Goal: Transaction & Acquisition: Purchase product/service

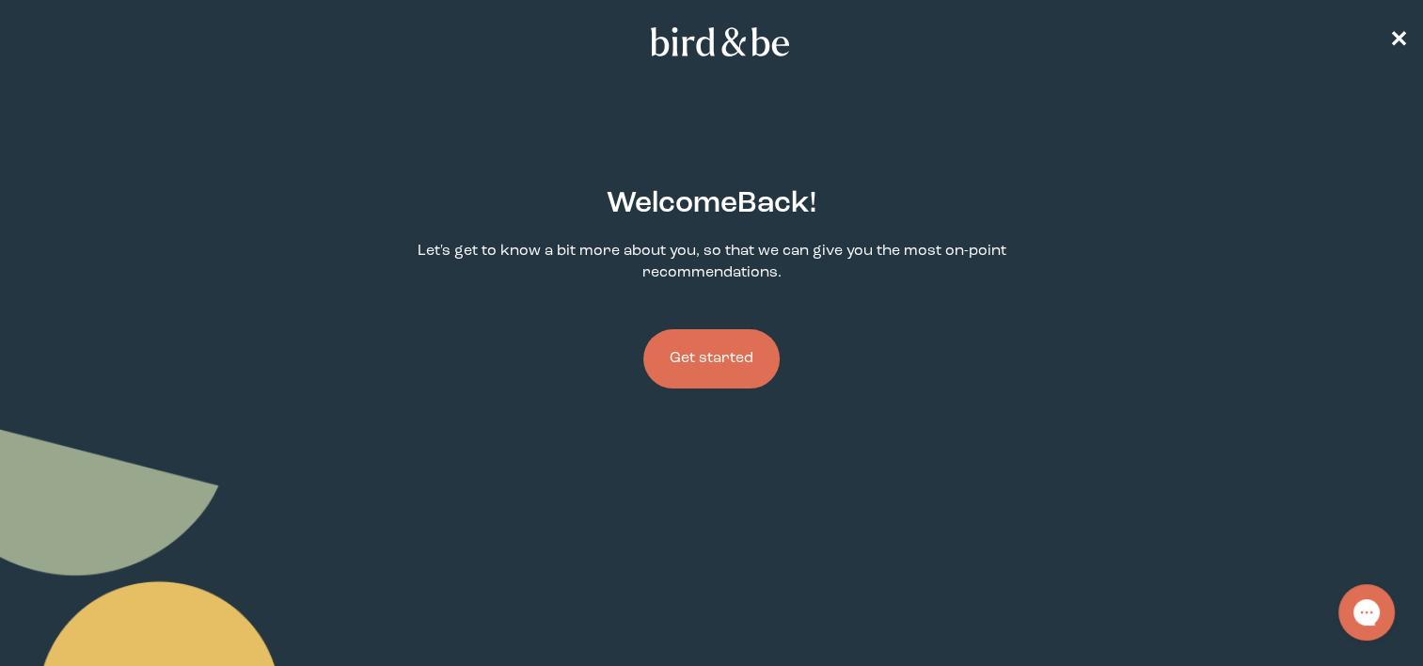
click at [723, 364] on button "Get started" at bounding box center [711, 358] width 136 height 59
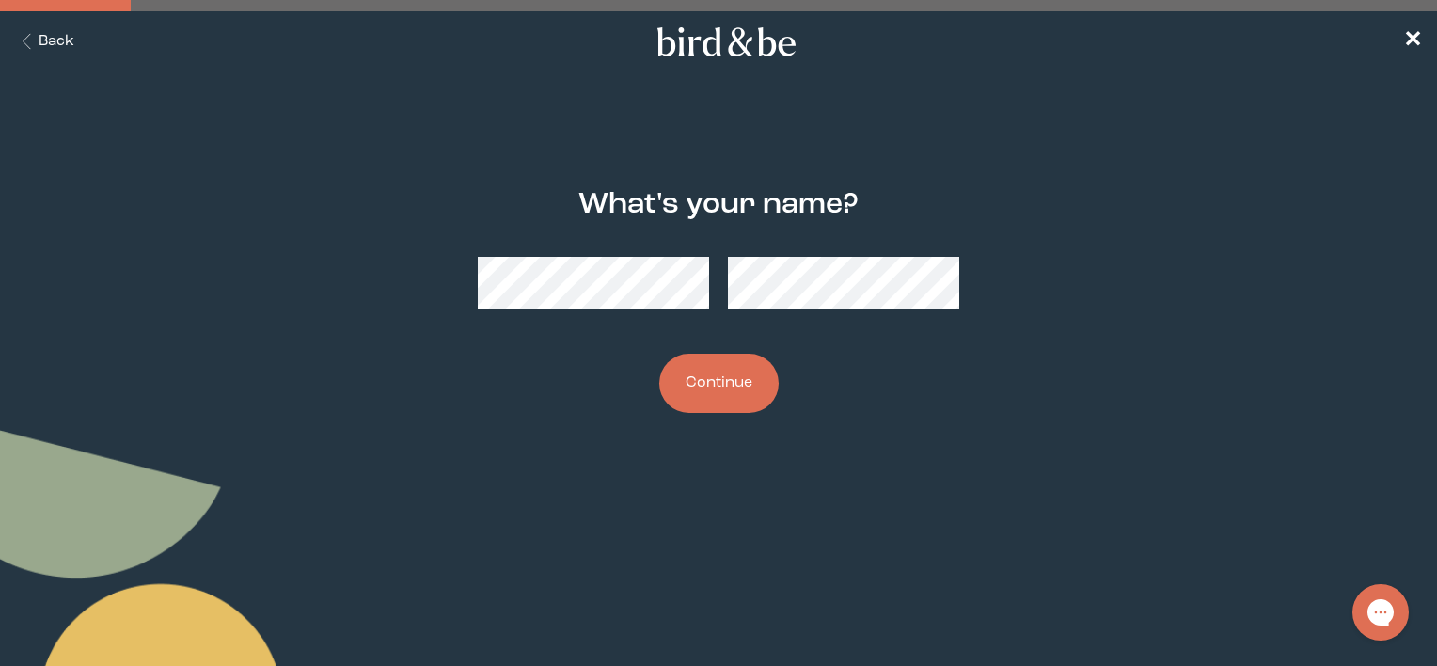
click at [755, 310] on div at bounding box center [719, 283] width 482 height 82
click at [758, 384] on button "Continue" at bounding box center [718, 383] width 119 height 59
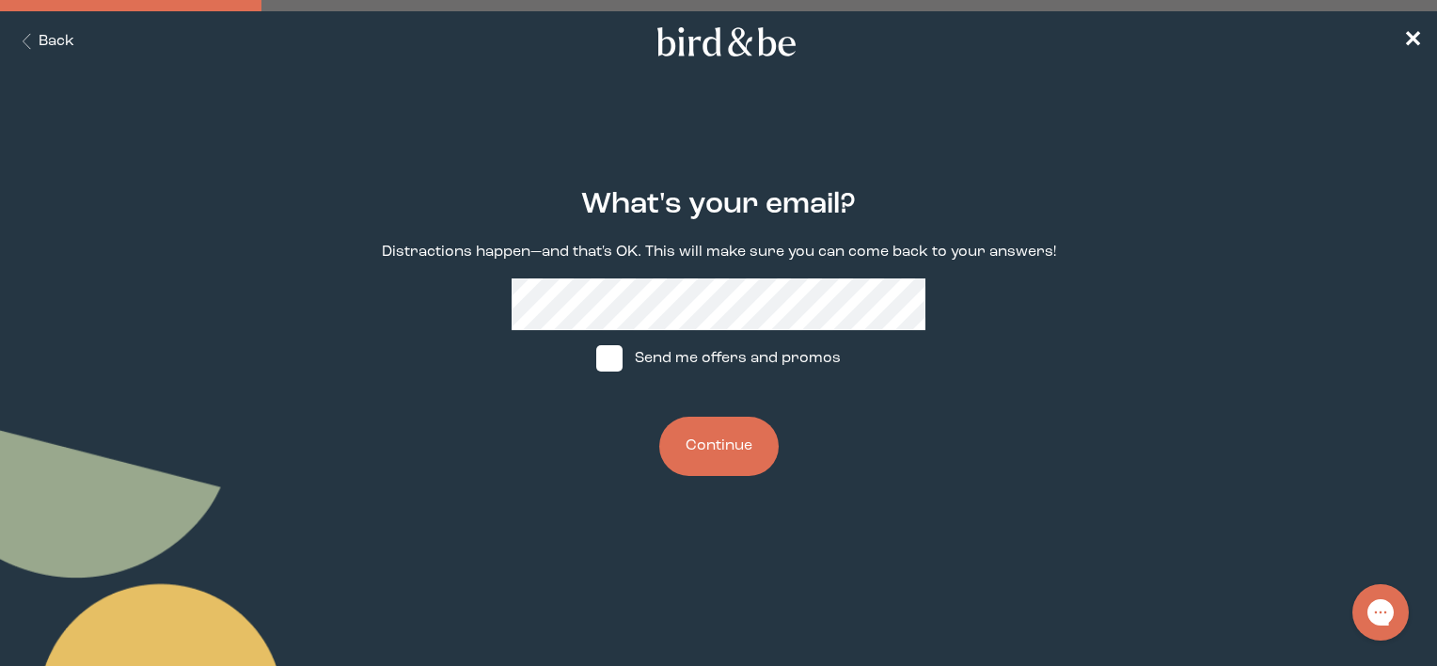
click at [723, 448] on button "Continue" at bounding box center [718, 446] width 119 height 59
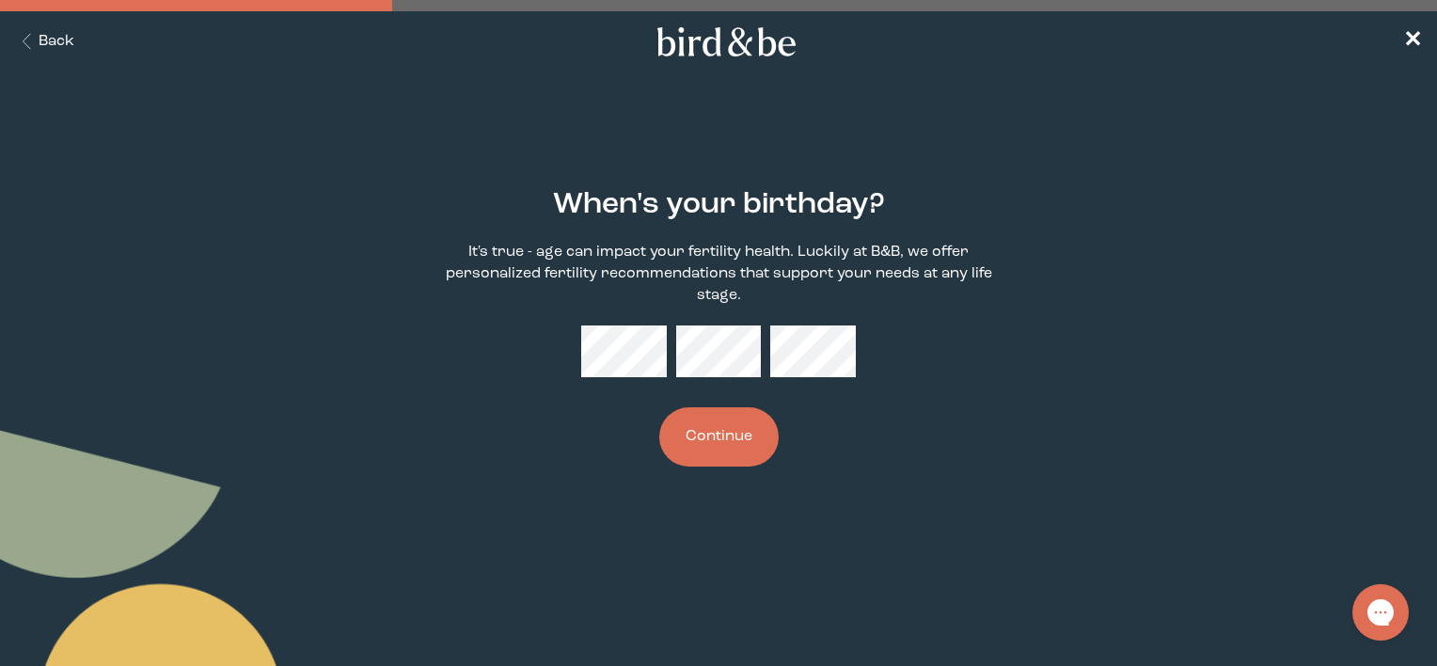
click at [689, 445] on button "Continue" at bounding box center [718, 436] width 119 height 59
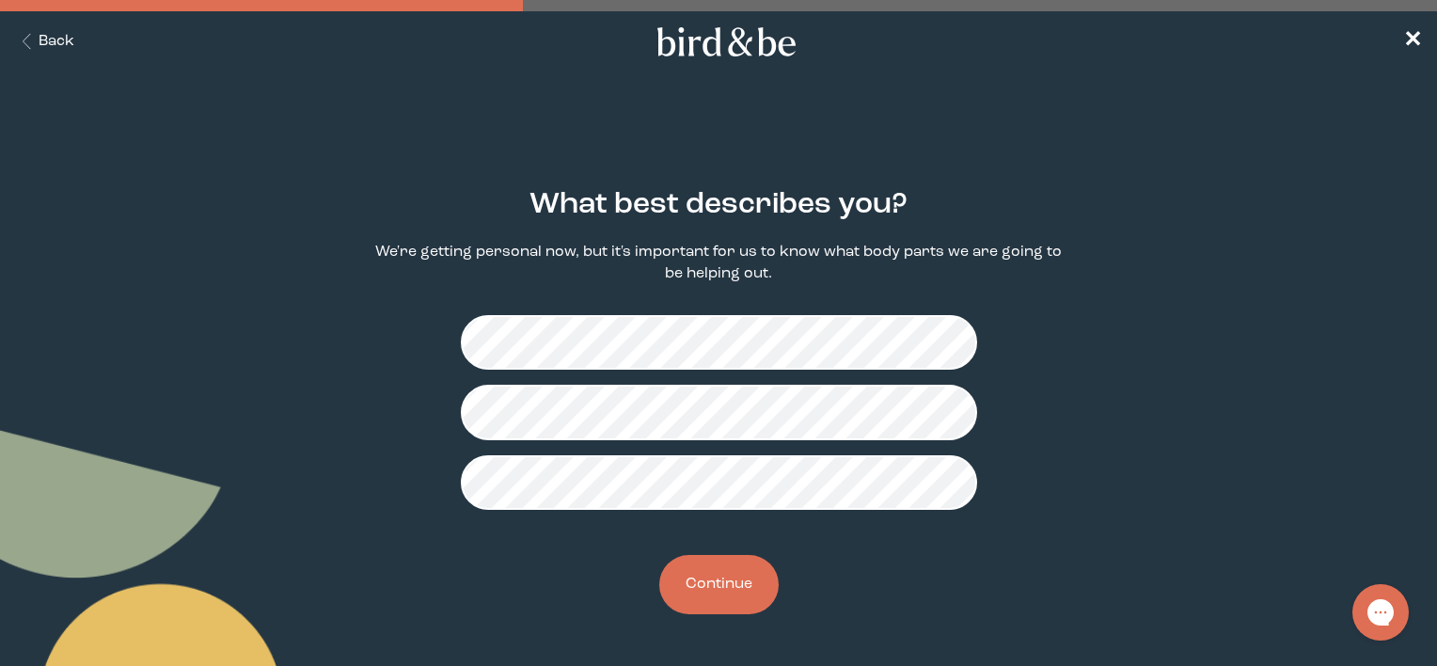
click at [730, 582] on button "Continue" at bounding box center [718, 584] width 119 height 59
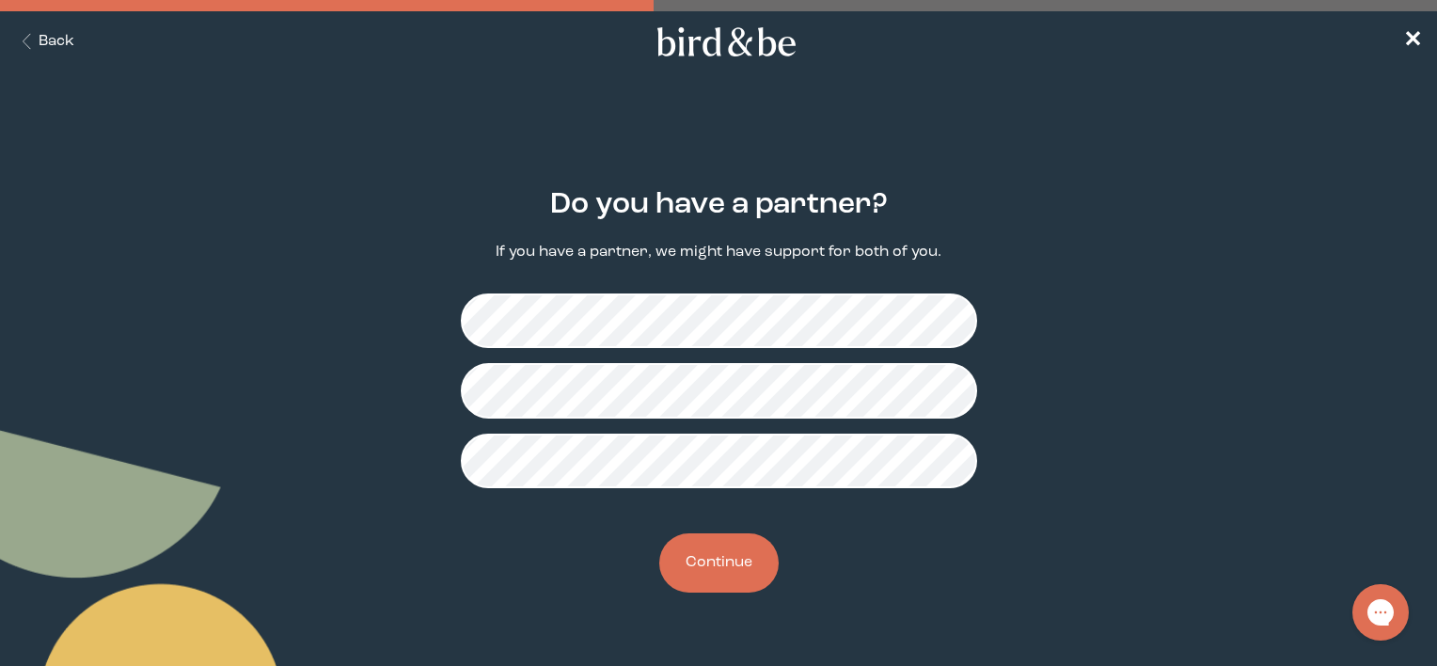
click at [723, 564] on button "Continue" at bounding box center [718, 562] width 119 height 59
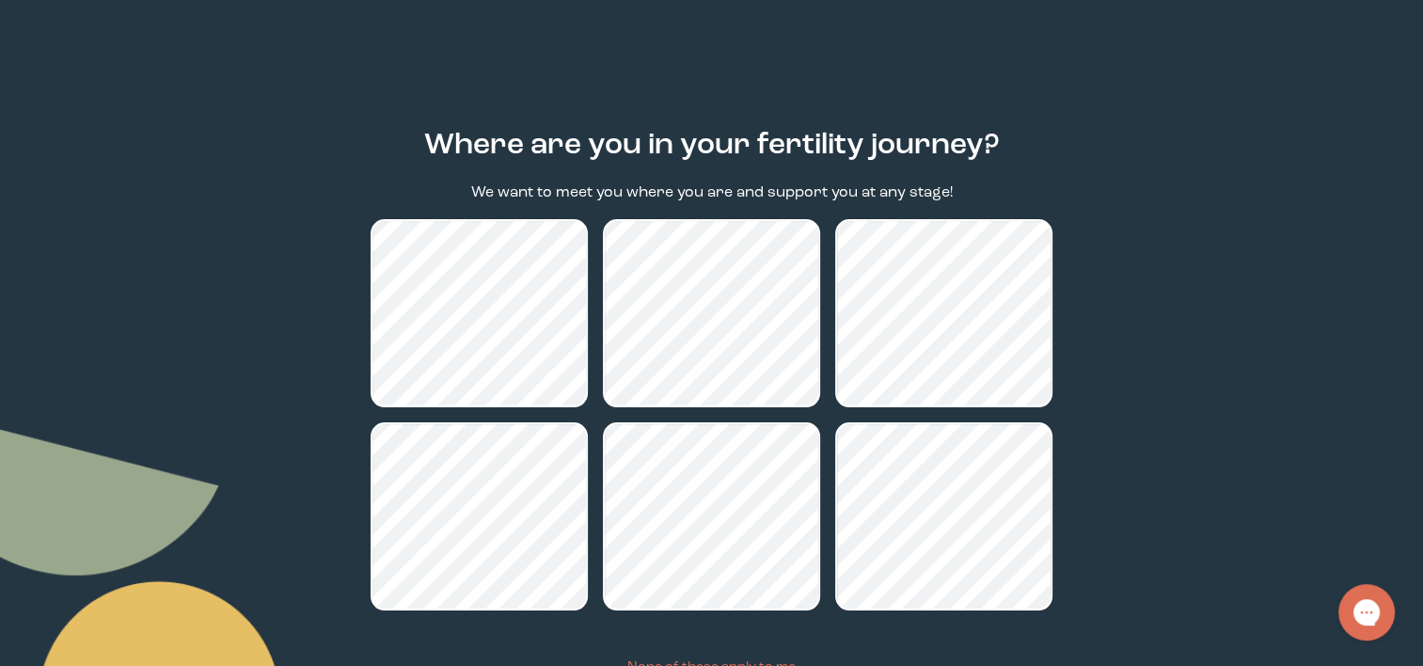
scroll to position [211, 0]
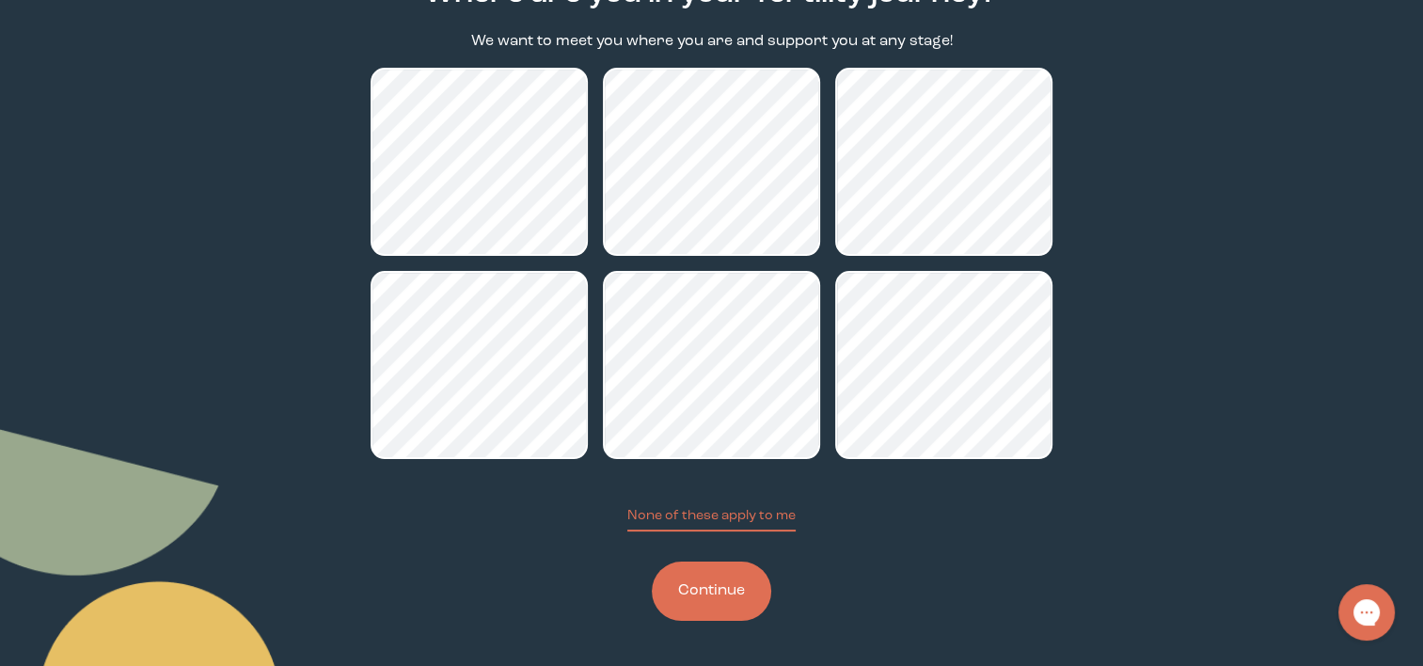
click at [725, 579] on button "Continue" at bounding box center [711, 591] width 119 height 59
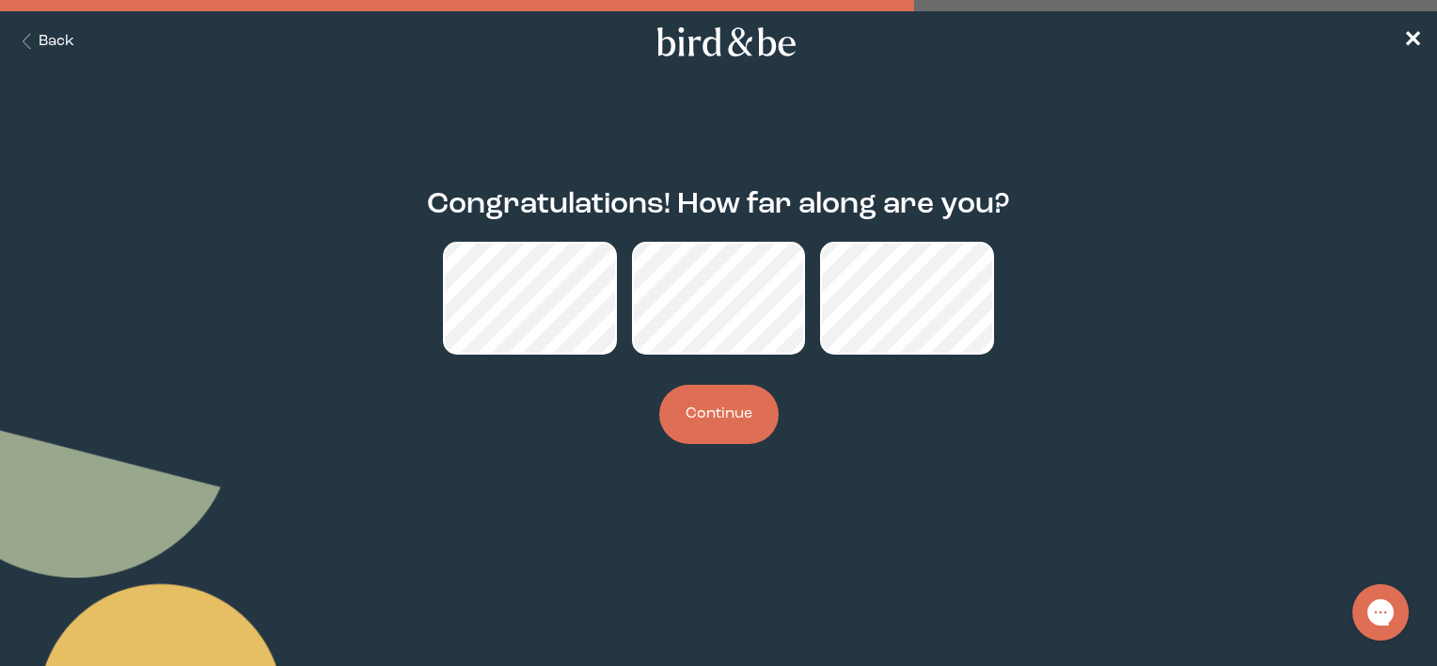
click at [700, 420] on button "Continue" at bounding box center [718, 414] width 119 height 59
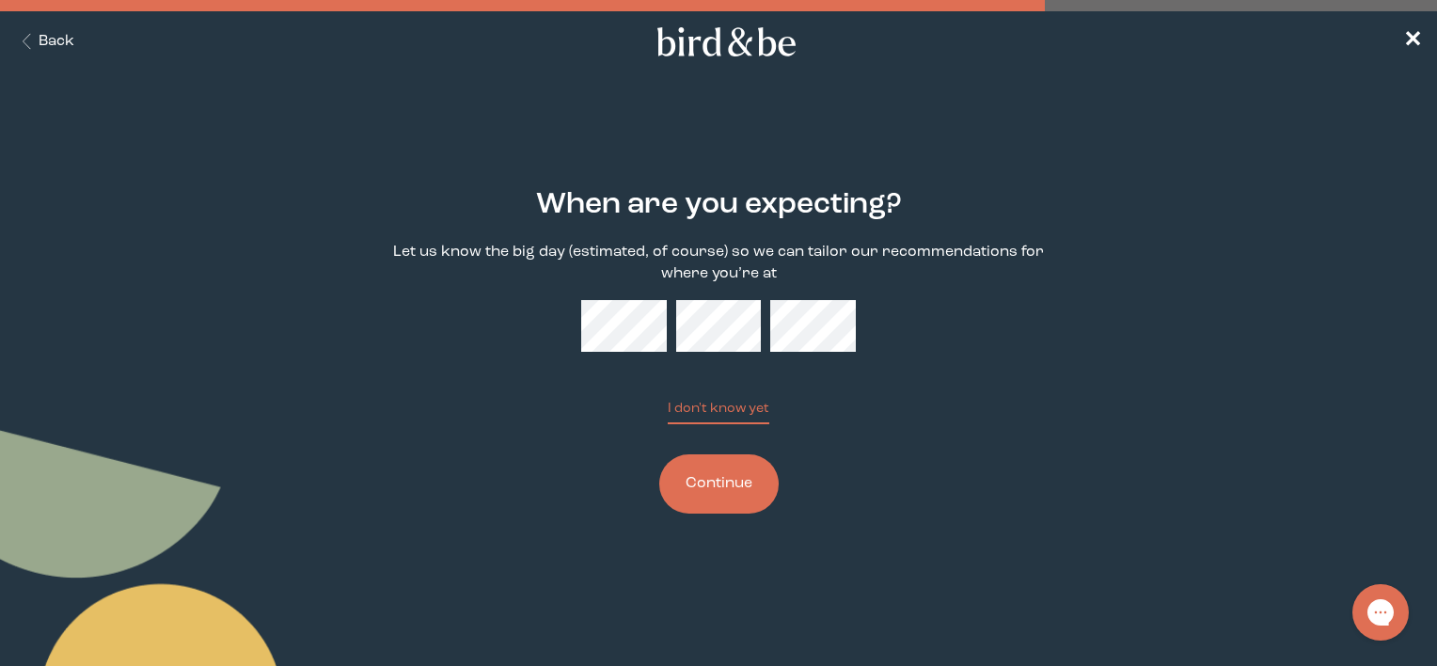
click at [800, 354] on div "When are you expecting? Let us know the big day (estimated, of course) so we ca…" at bounding box center [718, 351] width 689 height 386
click at [838, 406] on div "When are you expecting? Let us know the big day (estimated, of course) so we ca…" at bounding box center [718, 351] width 689 height 386
click at [738, 484] on button "Continue" at bounding box center [718, 483] width 119 height 59
click at [574, 444] on div "When are you expecting? Let us know the big day (estimated, of course) so we ca…" at bounding box center [718, 351] width 689 height 386
click at [735, 507] on button "Continue" at bounding box center [718, 483] width 119 height 59
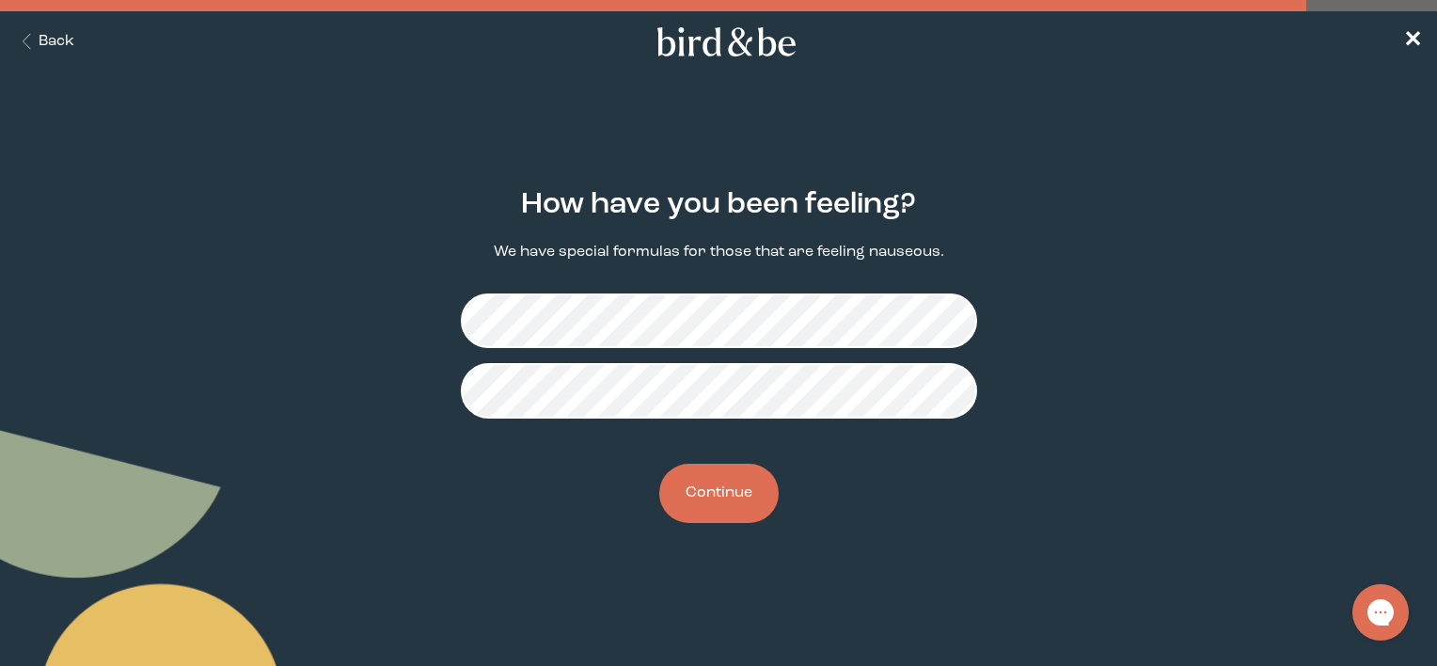
click at [719, 514] on button "Continue" at bounding box center [718, 493] width 119 height 59
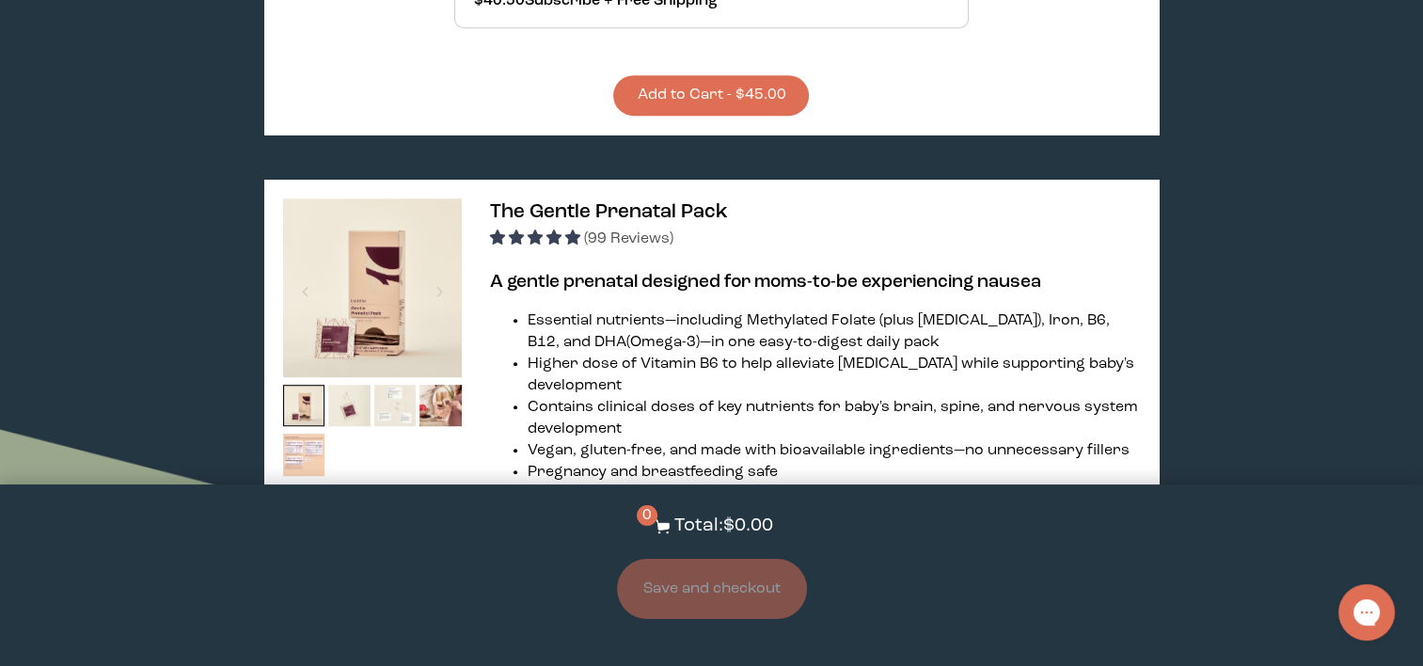
scroll to position [1044, 0]
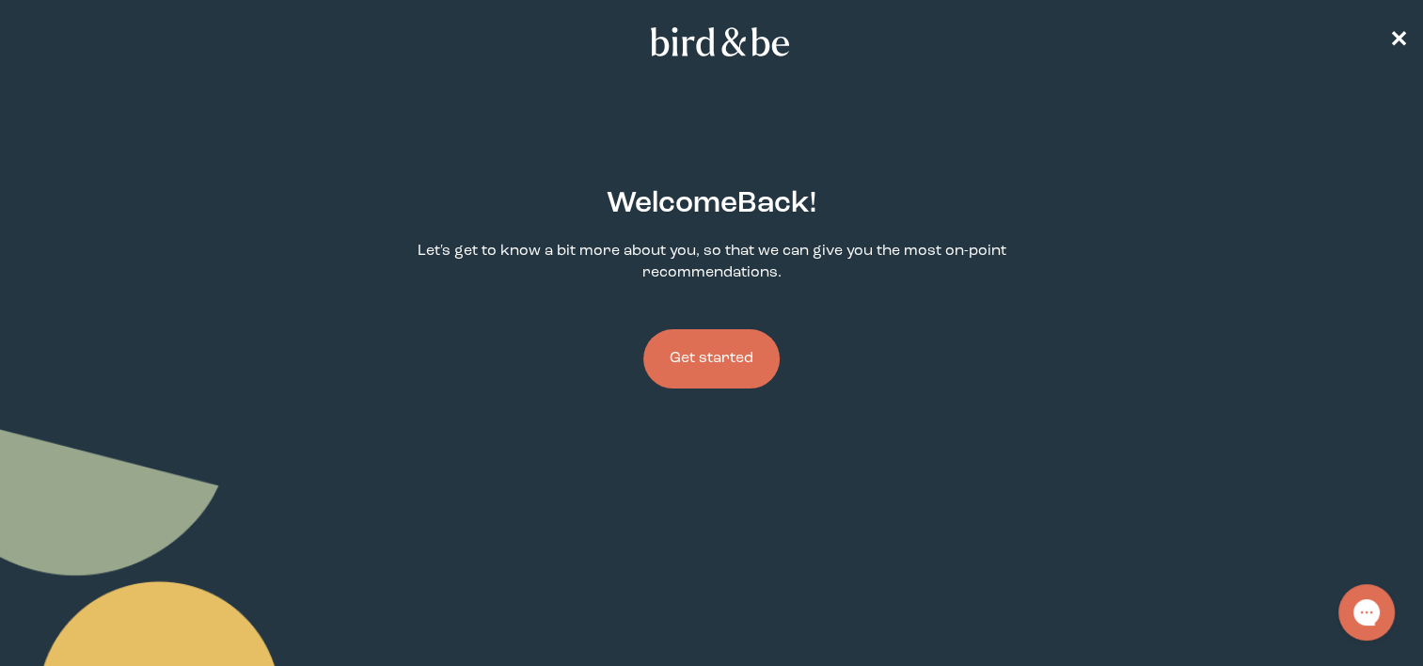
click at [707, 384] on button "Get started" at bounding box center [711, 358] width 136 height 59
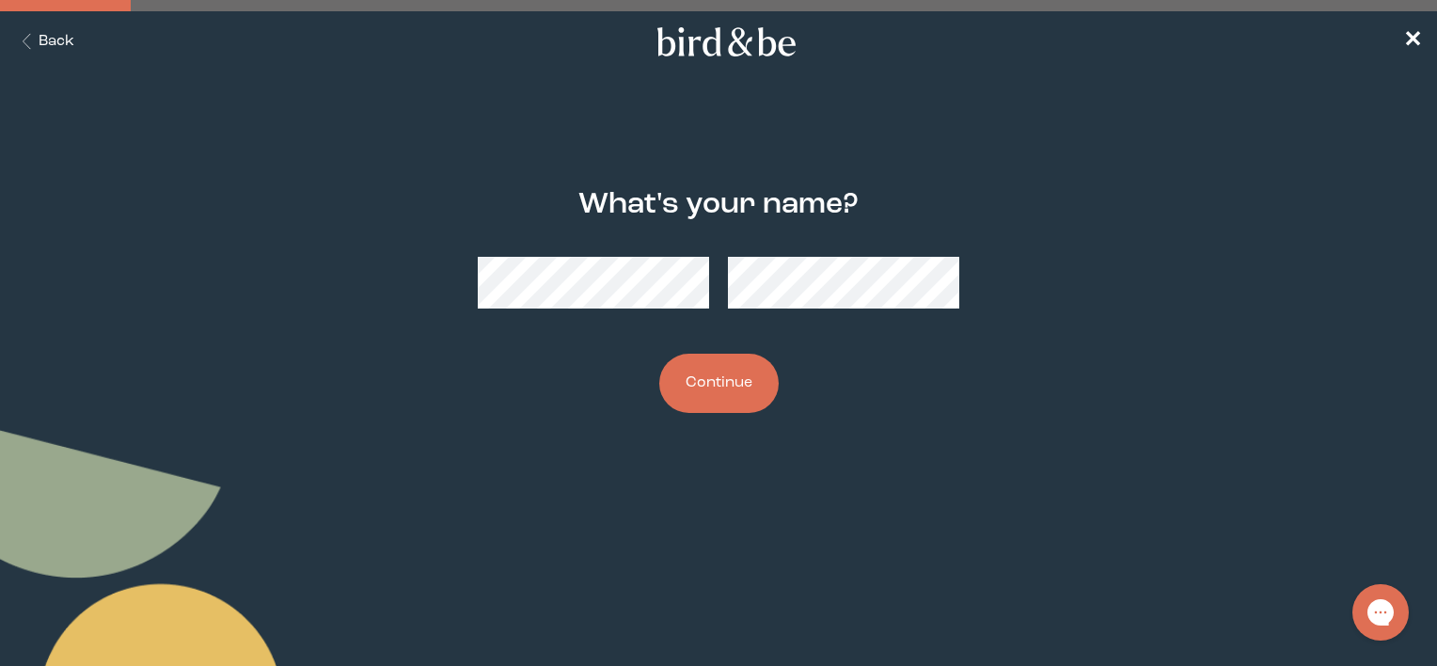
click at [718, 391] on button "Continue" at bounding box center [718, 383] width 119 height 59
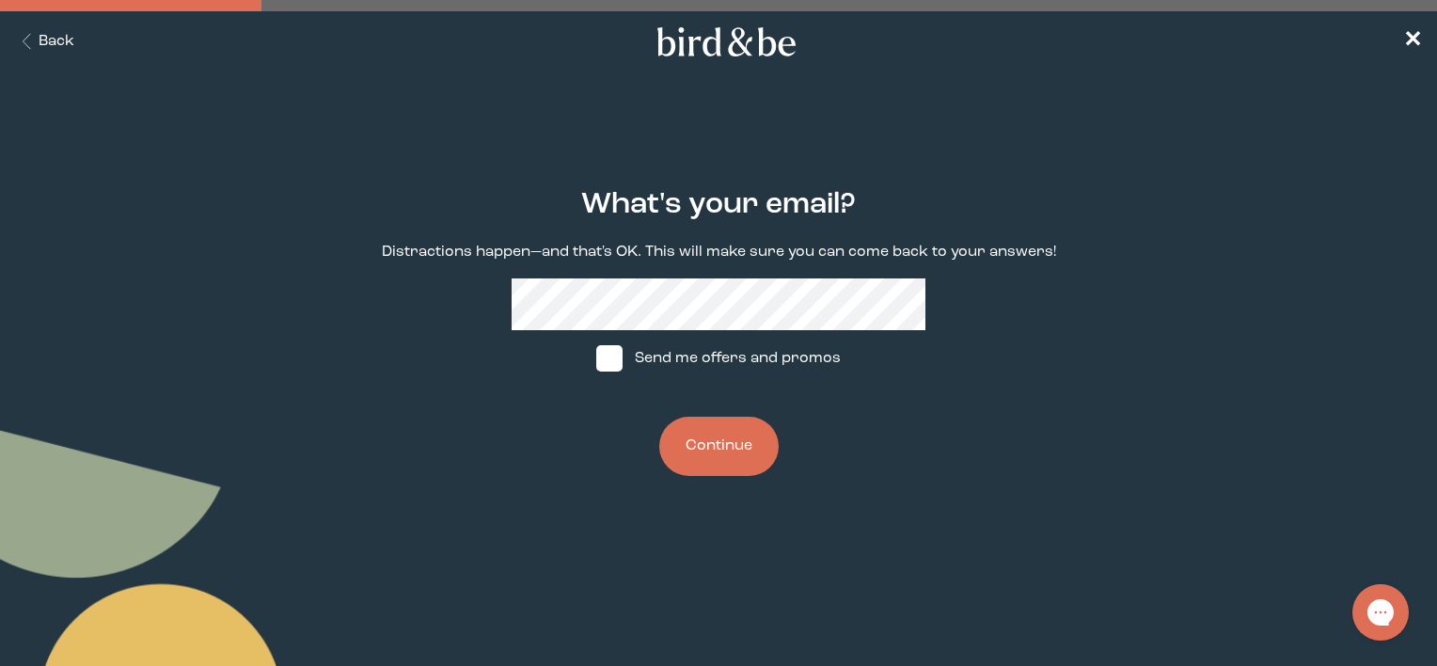
click at [723, 462] on button "Continue" at bounding box center [718, 446] width 119 height 59
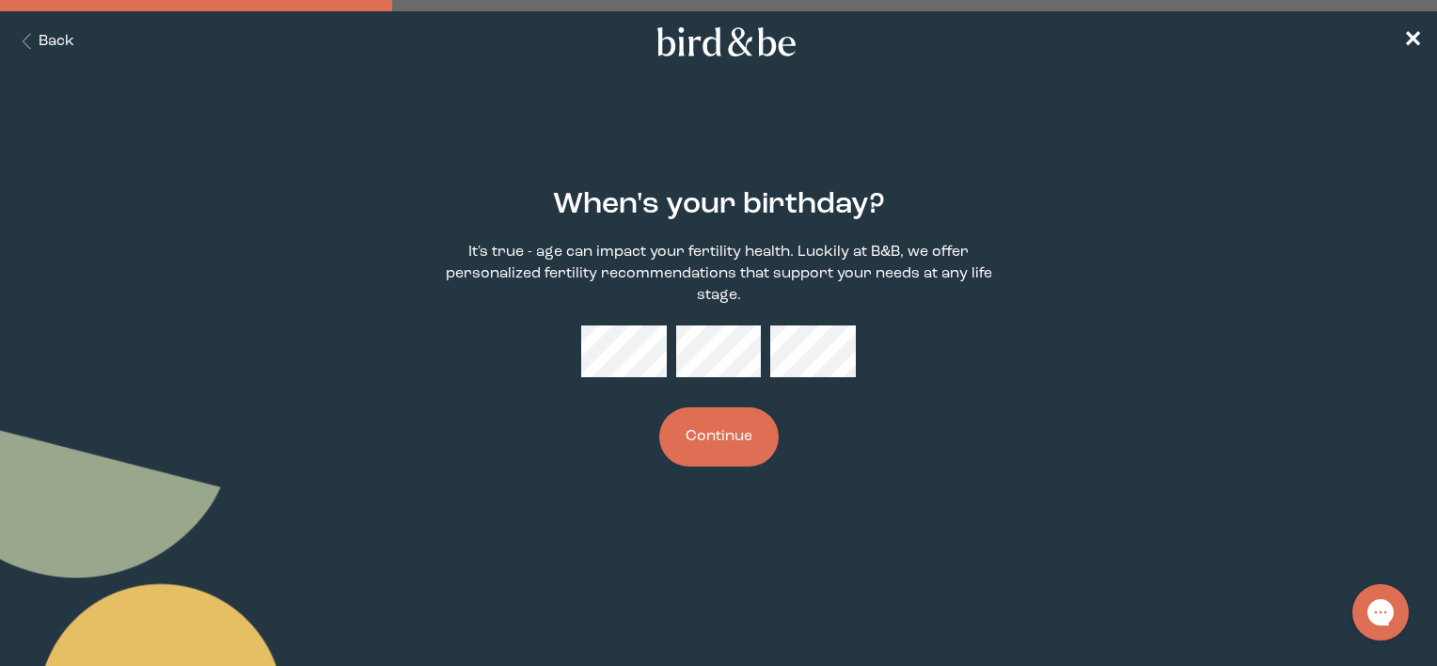
click at [723, 462] on button "Continue" at bounding box center [718, 436] width 119 height 59
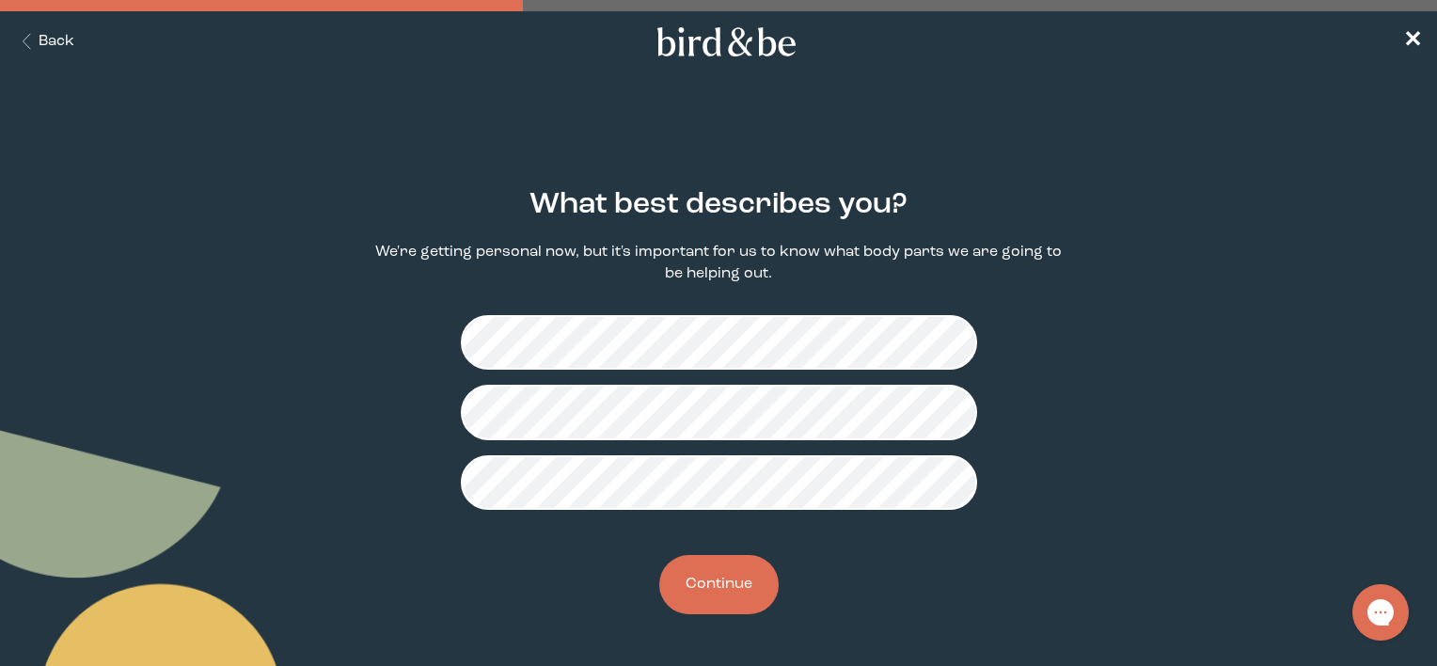
click at [739, 580] on button "Continue" at bounding box center [718, 584] width 119 height 59
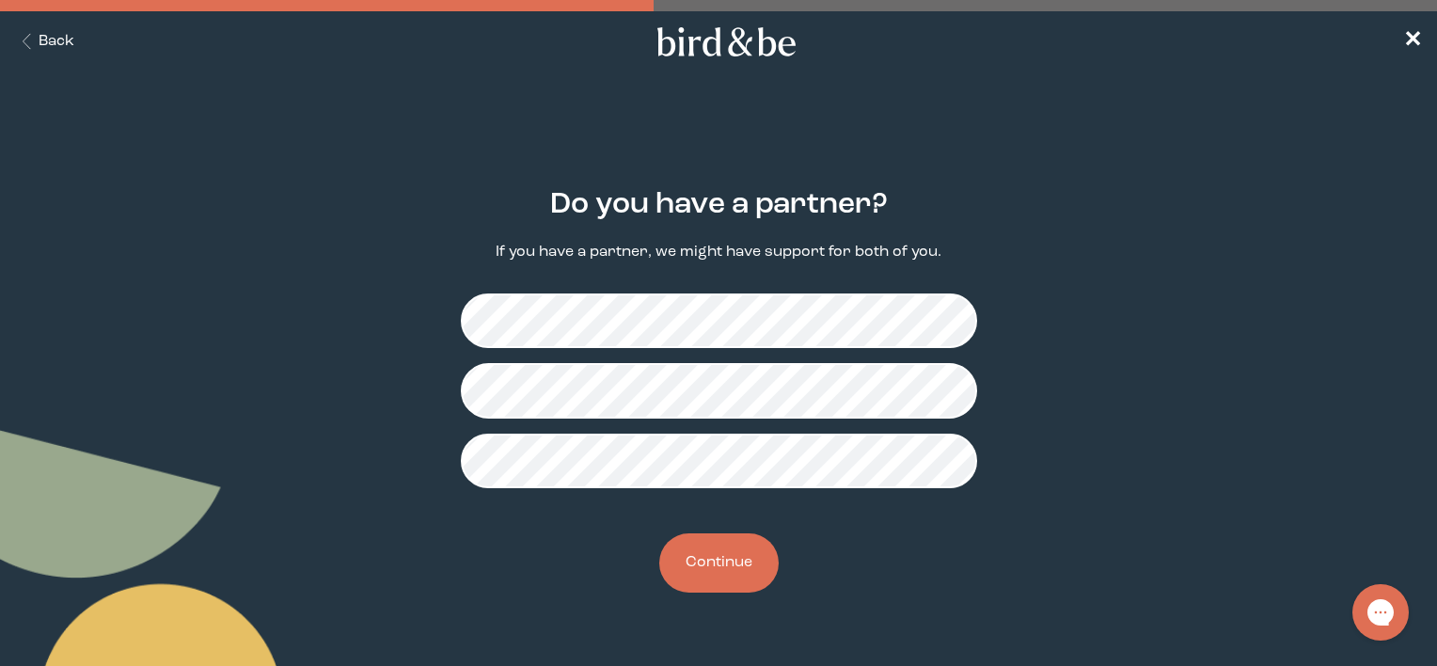
click at [739, 580] on button "Continue" at bounding box center [718, 562] width 119 height 59
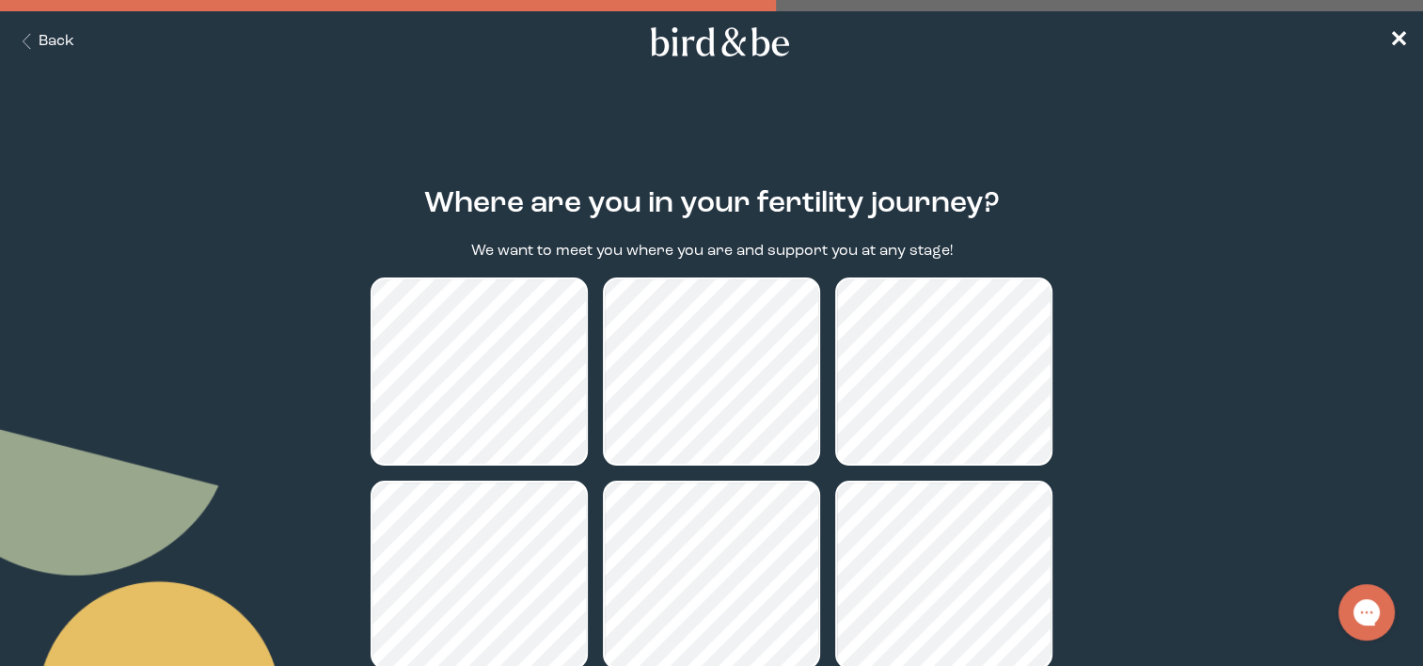
scroll to position [211, 0]
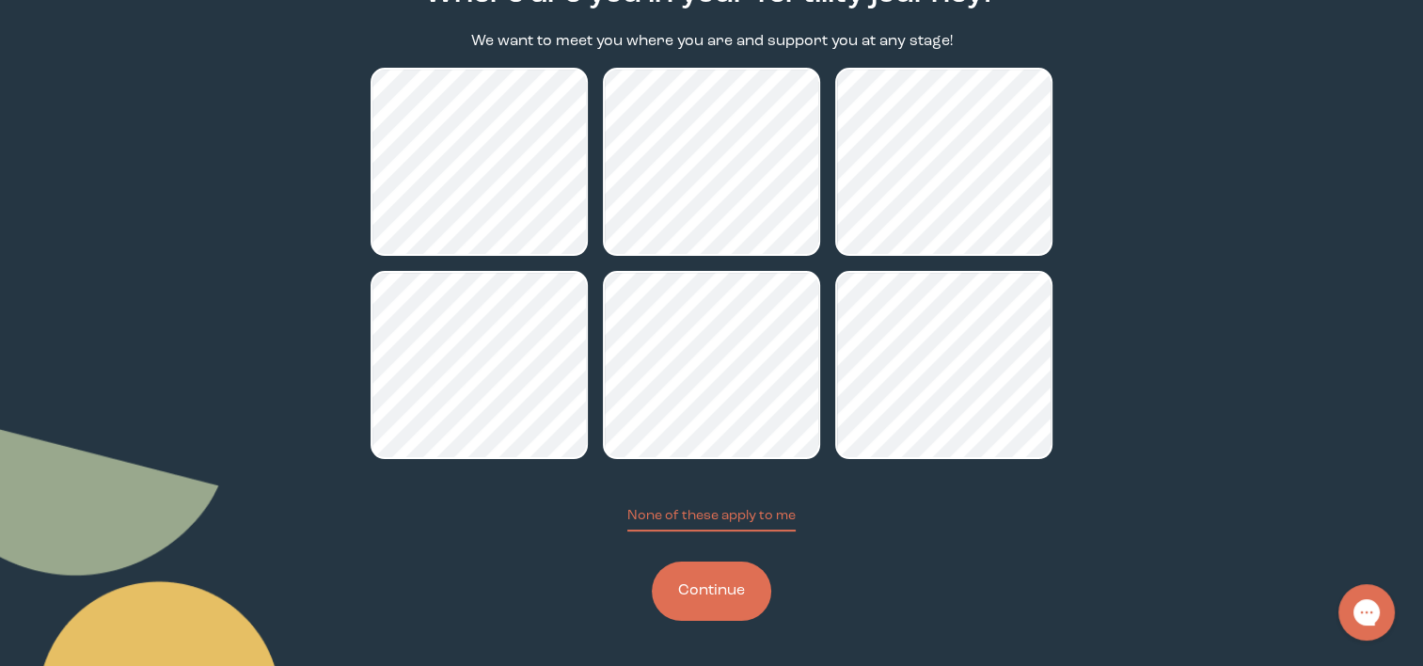
click at [710, 582] on button "Continue" at bounding box center [711, 591] width 119 height 59
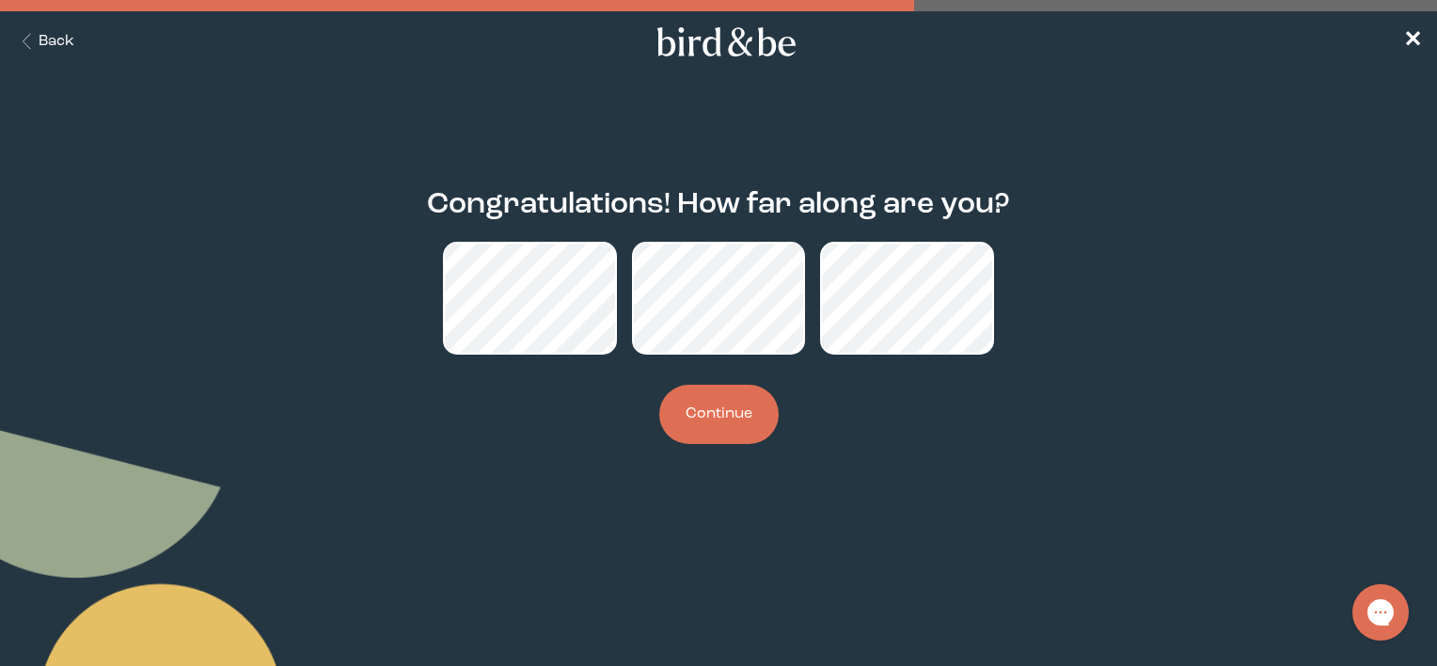
click at [711, 437] on button "Continue" at bounding box center [718, 414] width 119 height 59
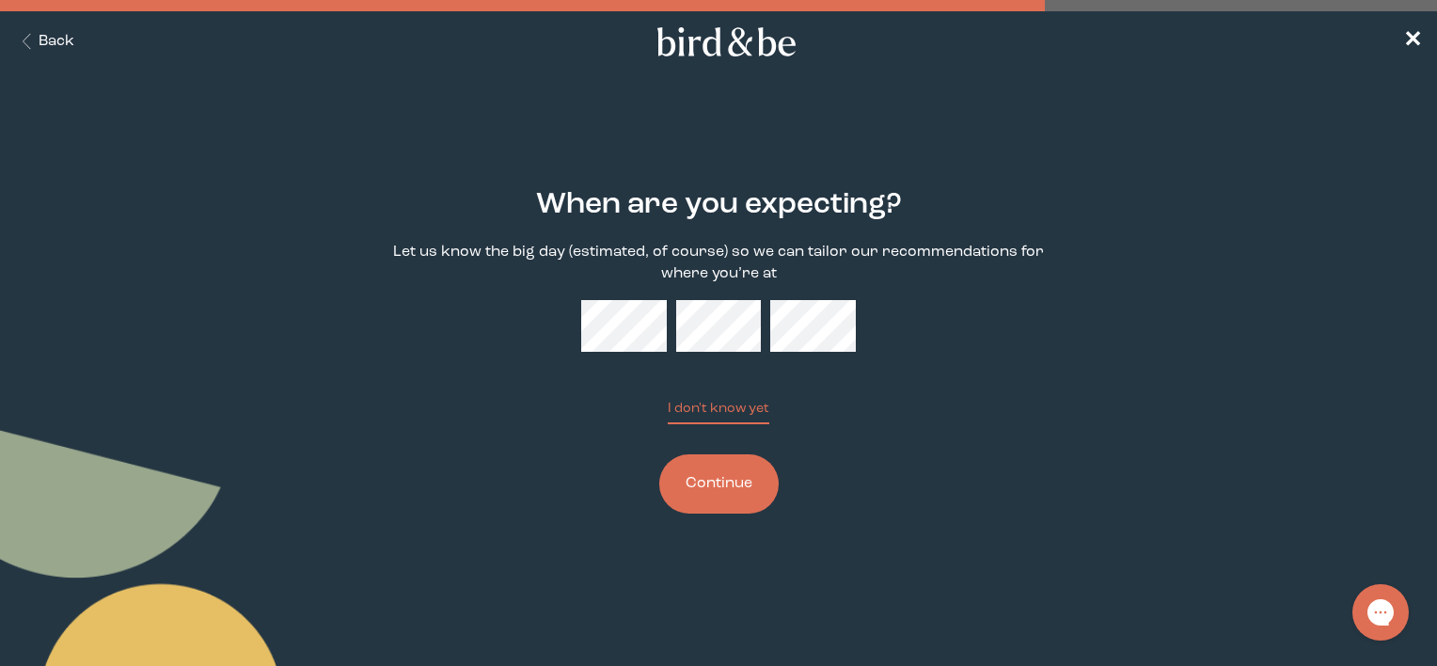
click at [716, 480] on button "Continue" at bounding box center [718, 483] width 119 height 59
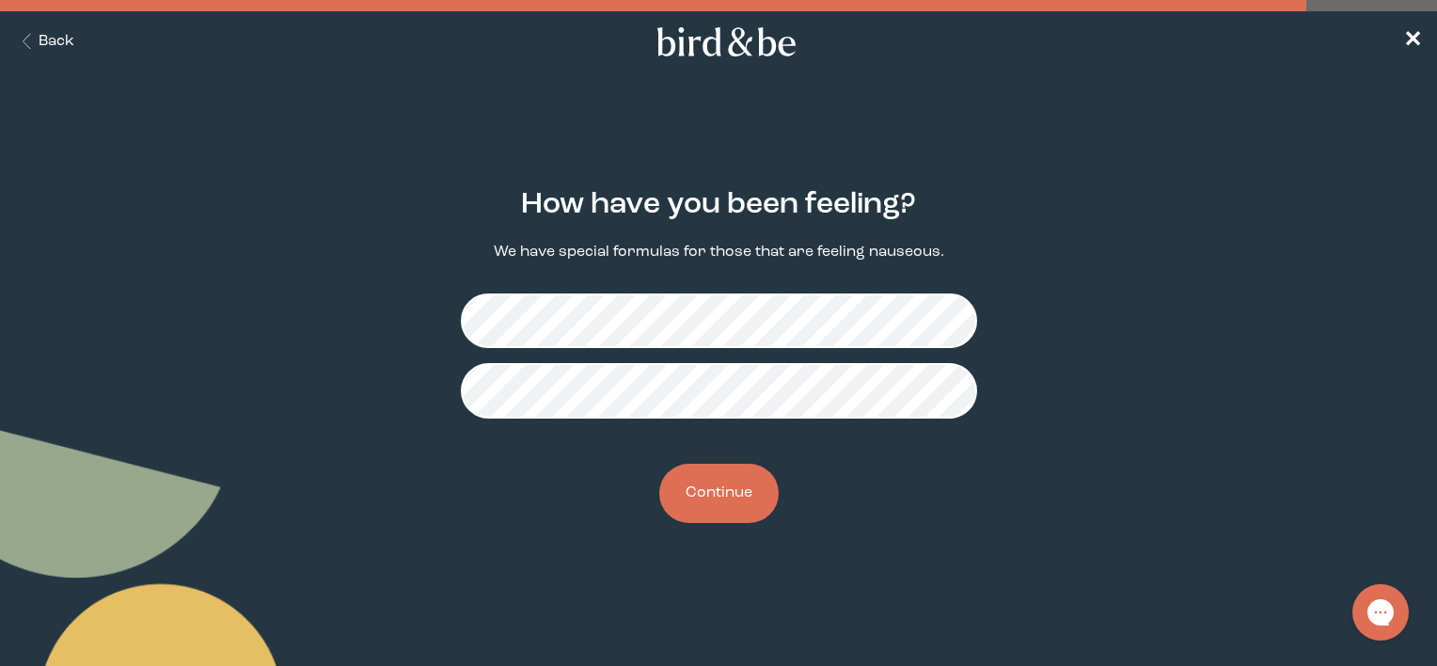
click at [721, 500] on button "Continue" at bounding box center [718, 493] width 119 height 59
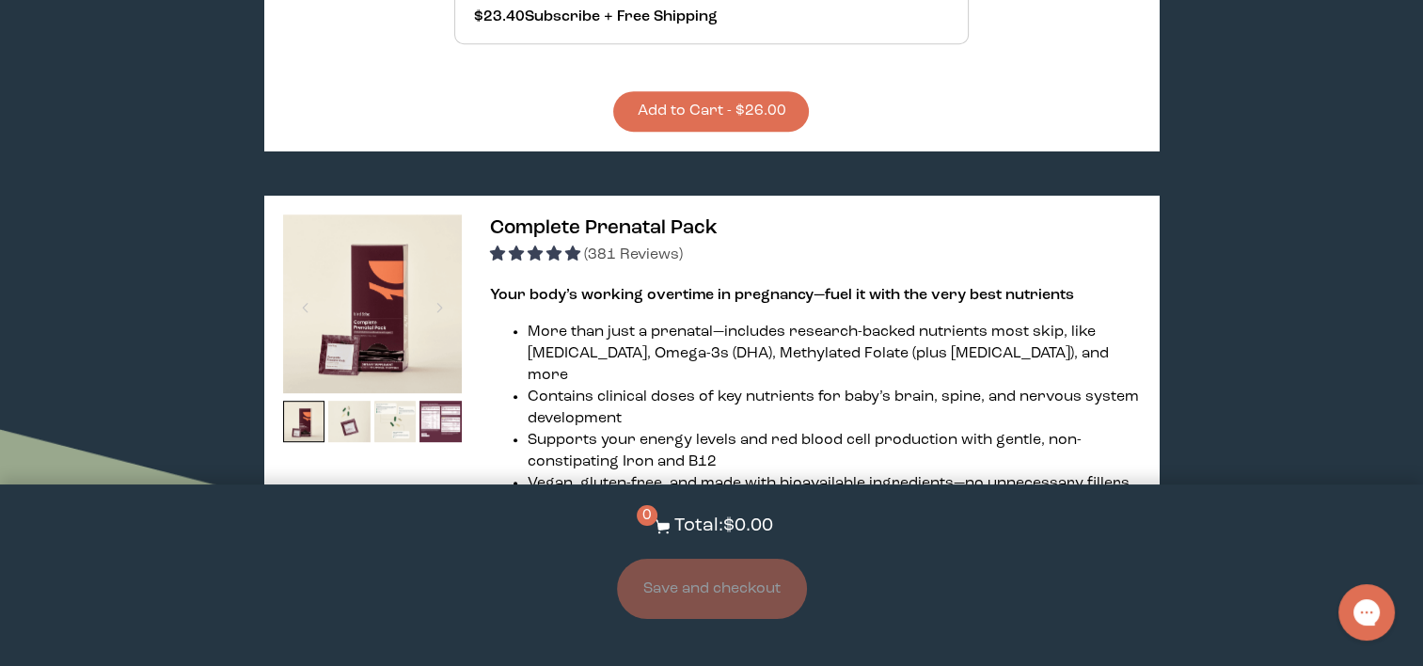
scroll to position [834, 0]
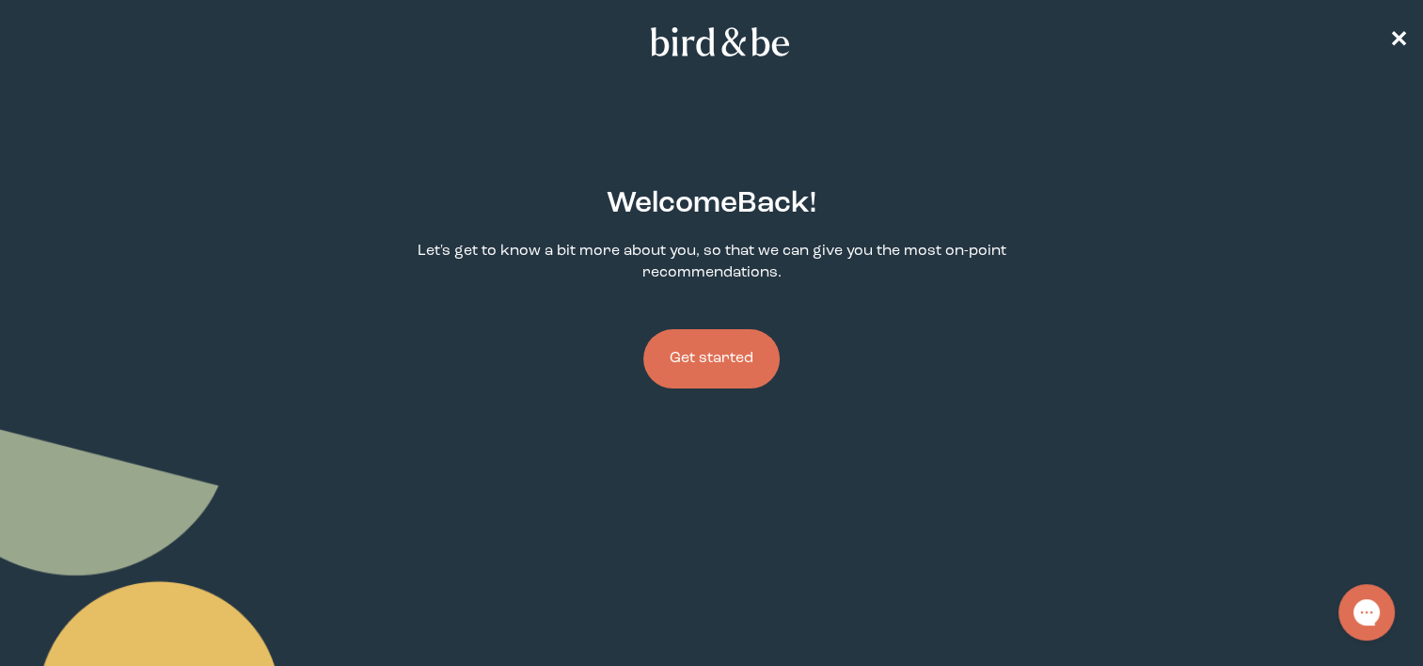
click at [704, 379] on button "Get started" at bounding box center [711, 358] width 136 height 59
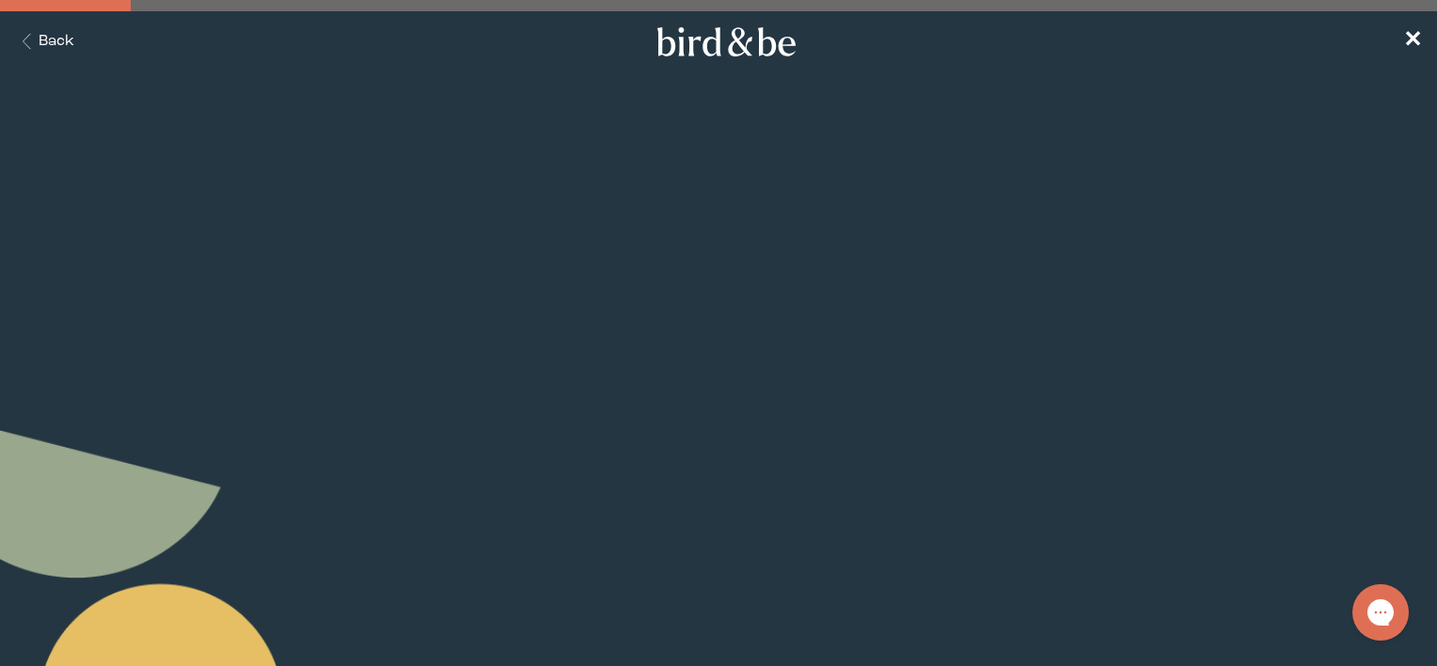
click at [704, 379] on button "Continue" at bounding box center [718, 383] width 119 height 59
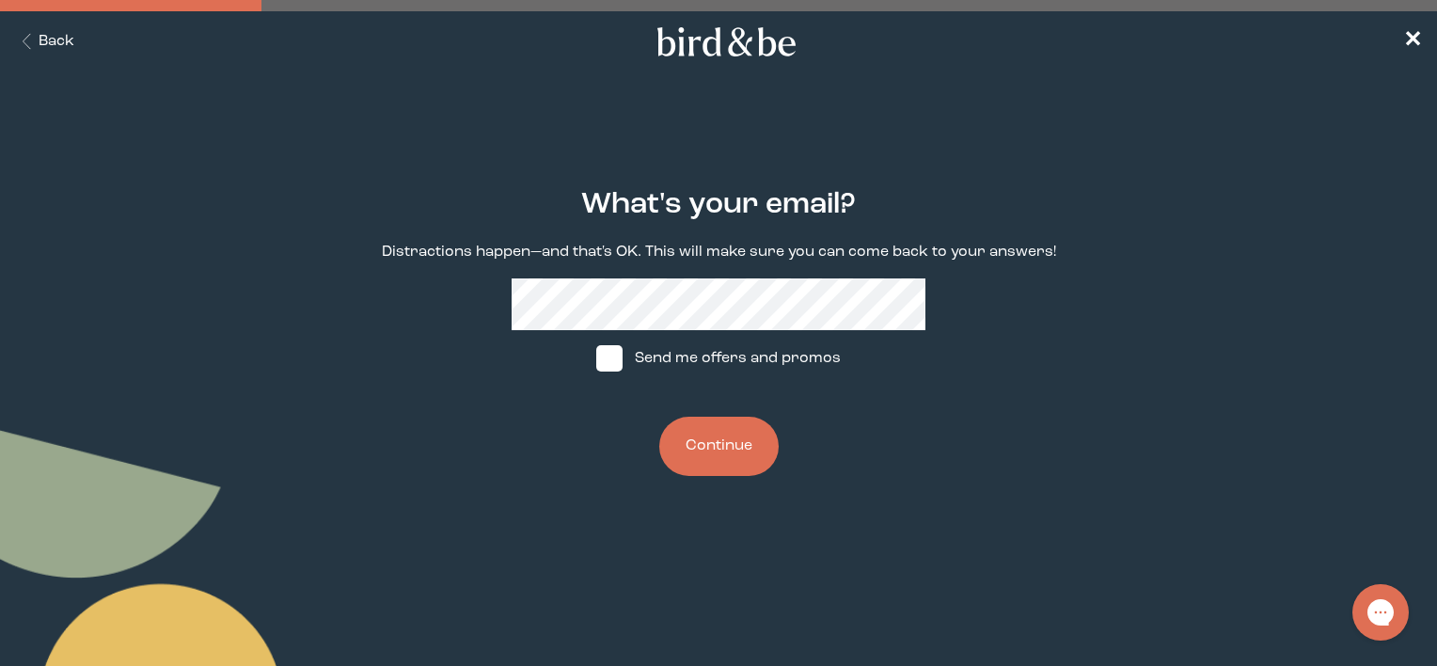
click at [733, 485] on div "What's your email? Distractions happen—and that's OK. This will make sure you c…" at bounding box center [718, 332] width 689 height 348
click at [715, 440] on button "Continue" at bounding box center [718, 446] width 119 height 59
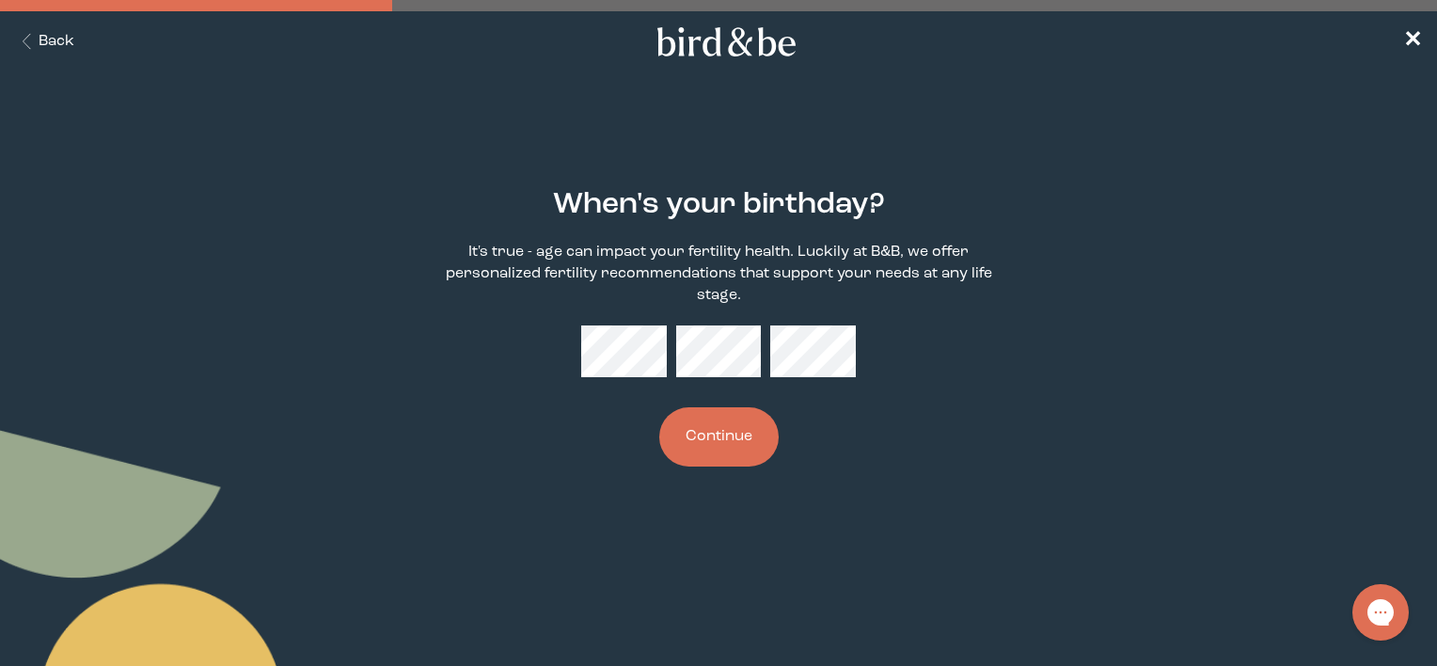
click at [726, 439] on button "Continue" at bounding box center [718, 436] width 119 height 59
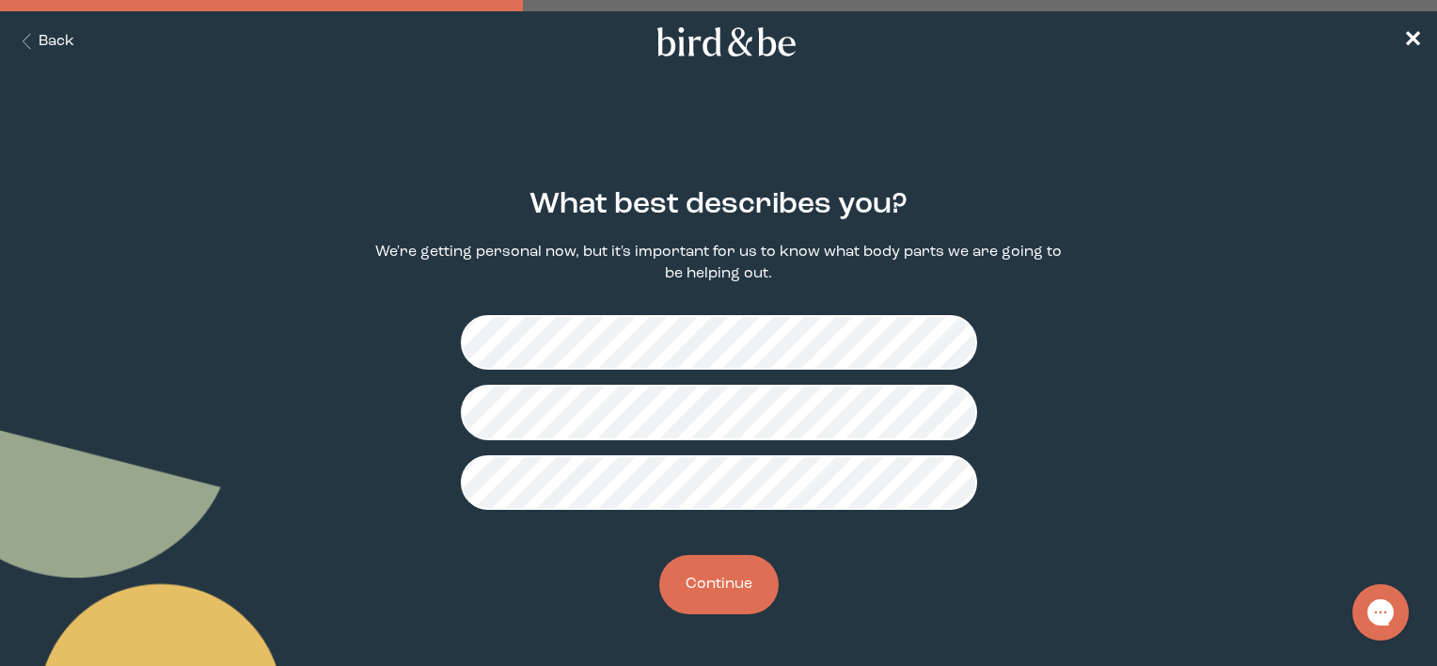
click at [731, 603] on button "Continue" at bounding box center [718, 584] width 119 height 59
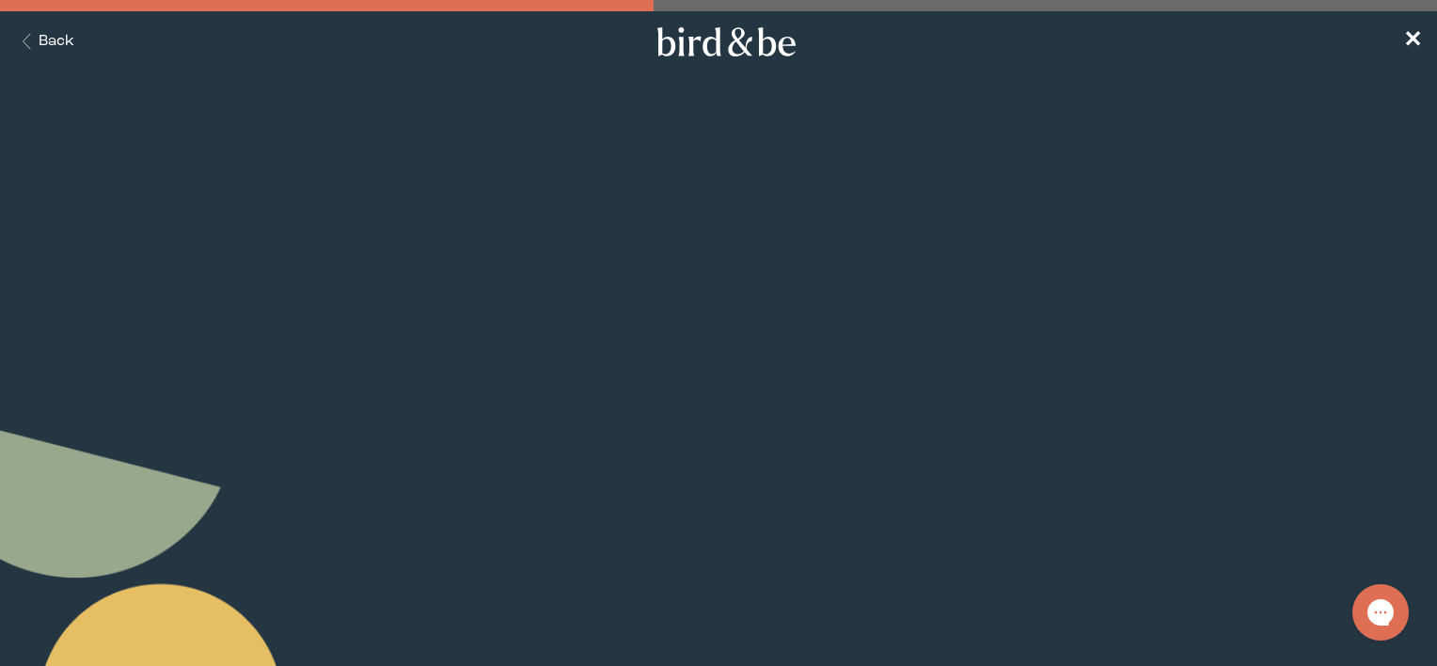
click at [723, 552] on button "Continue" at bounding box center [718, 562] width 119 height 59
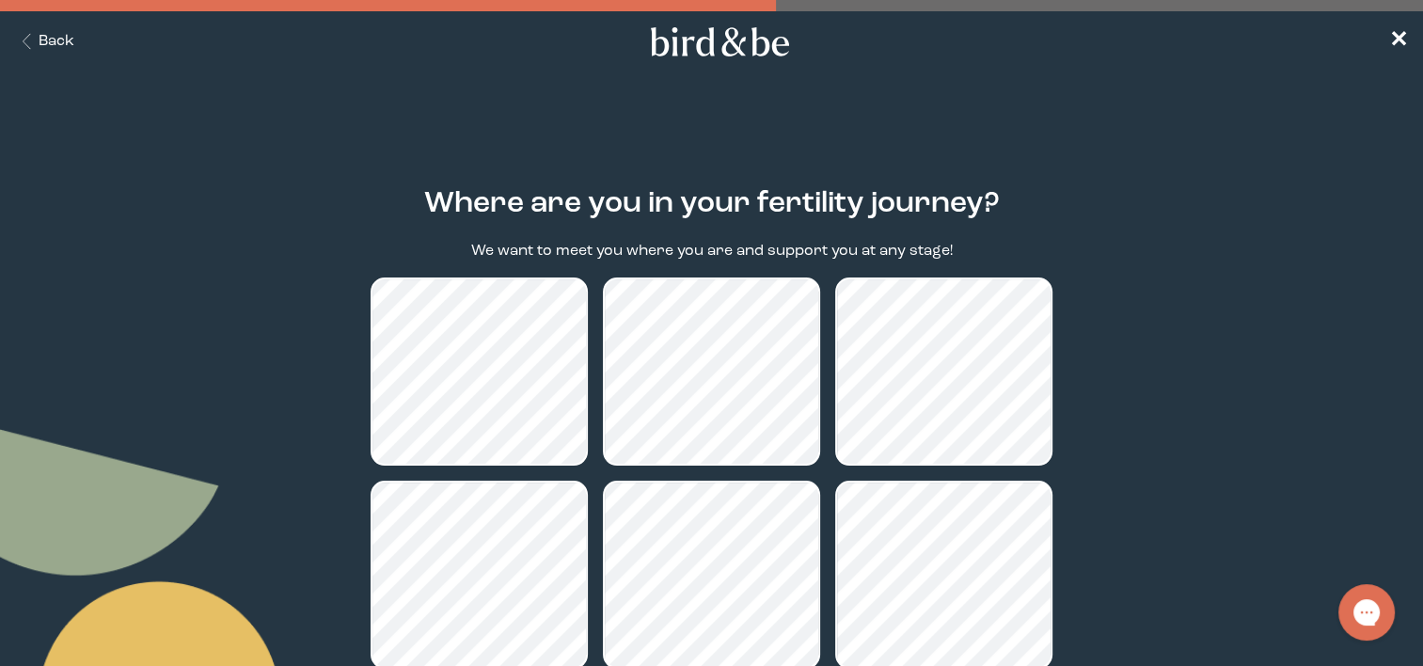
scroll to position [211, 0]
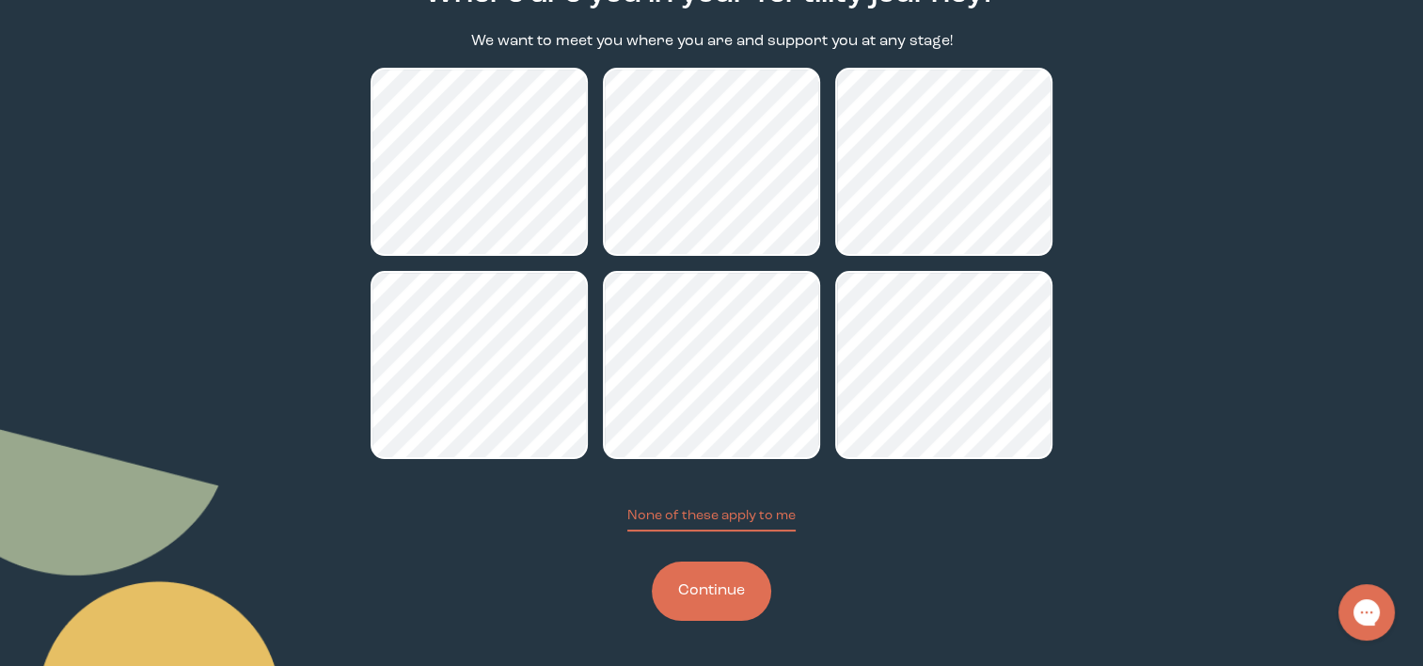
click at [718, 576] on button "Continue" at bounding box center [711, 591] width 119 height 59
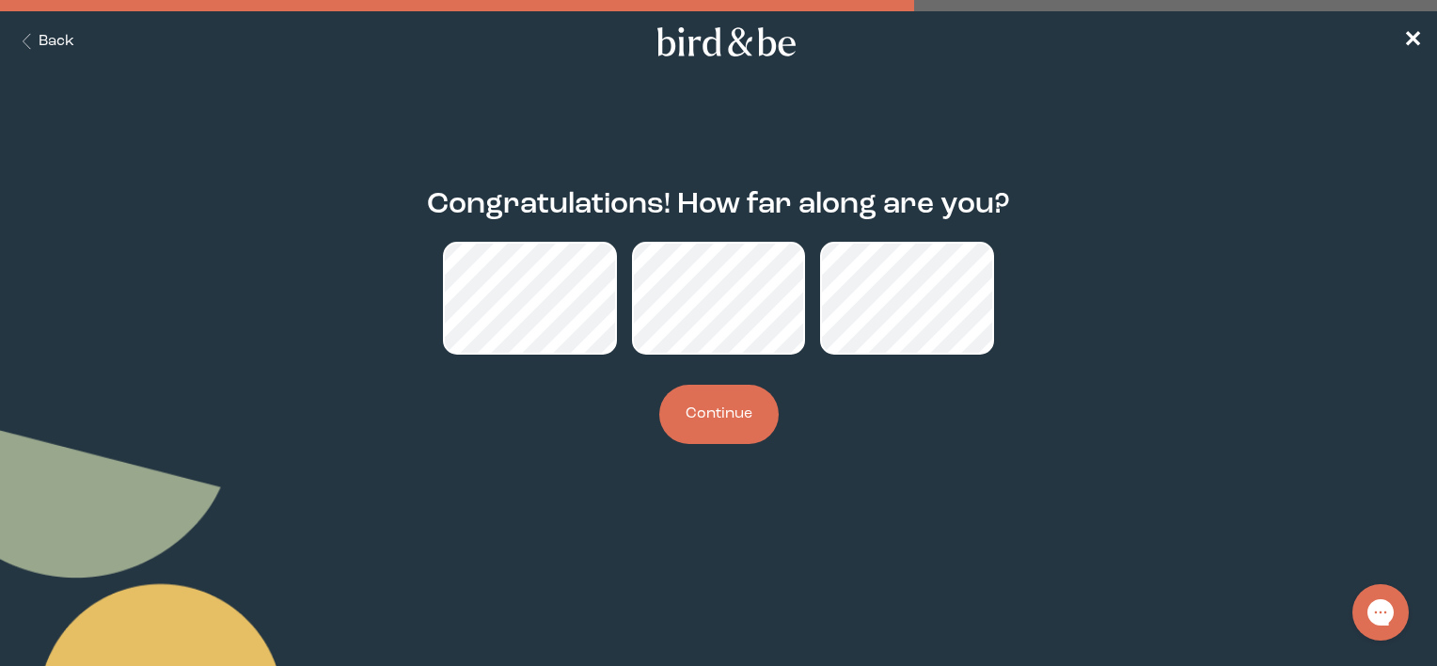
click at [690, 402] on button "Continue" at bounding box center [718, 414] width 119 height 59
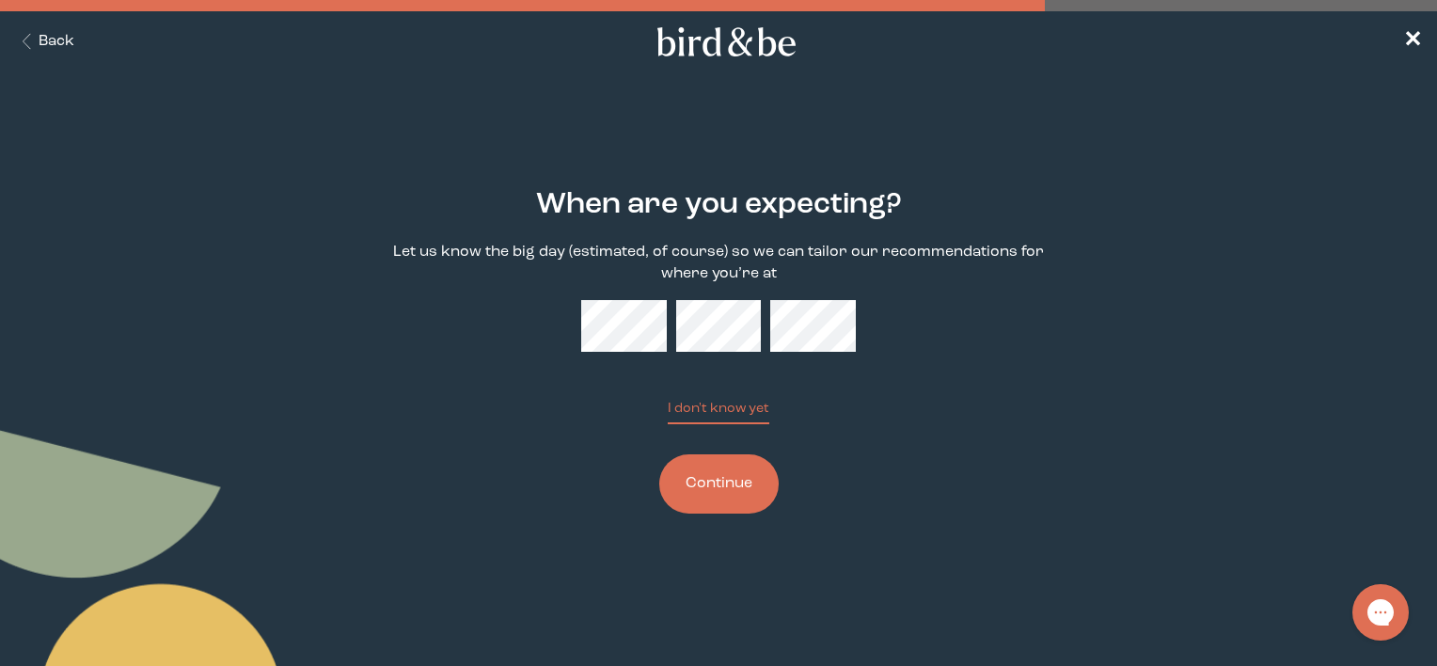
click at [720, 489] on button "Continue" at bounding box center [718, 483] width 119 height 59
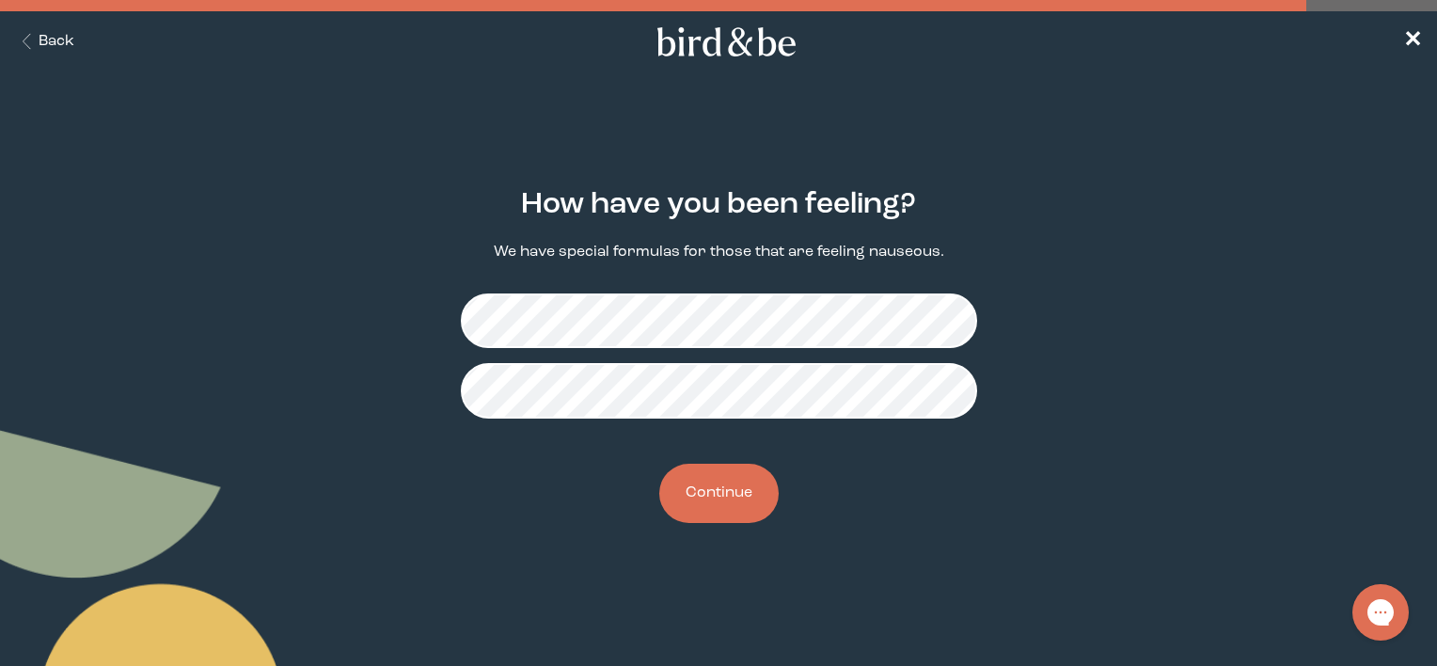
click at [724, 509] on button "Continue" at bounding box center [718, 493] width 119 height 59
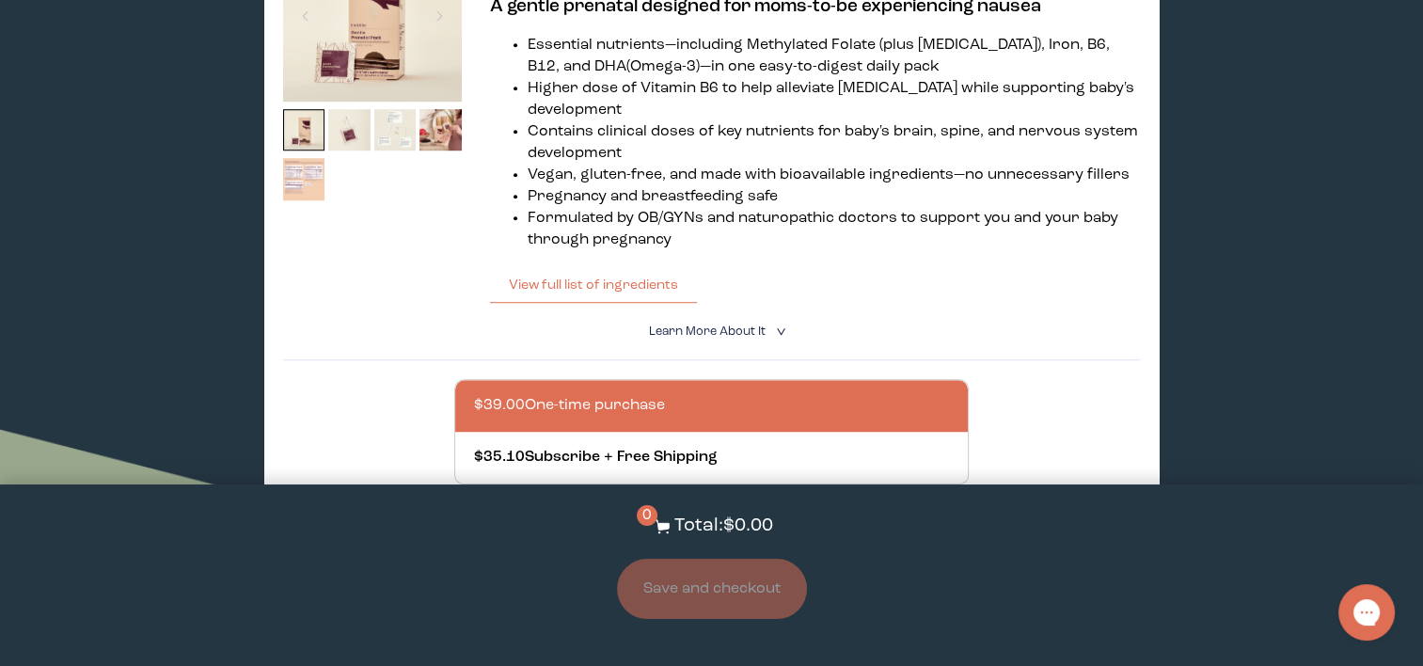
scroll to position [1317, 0]
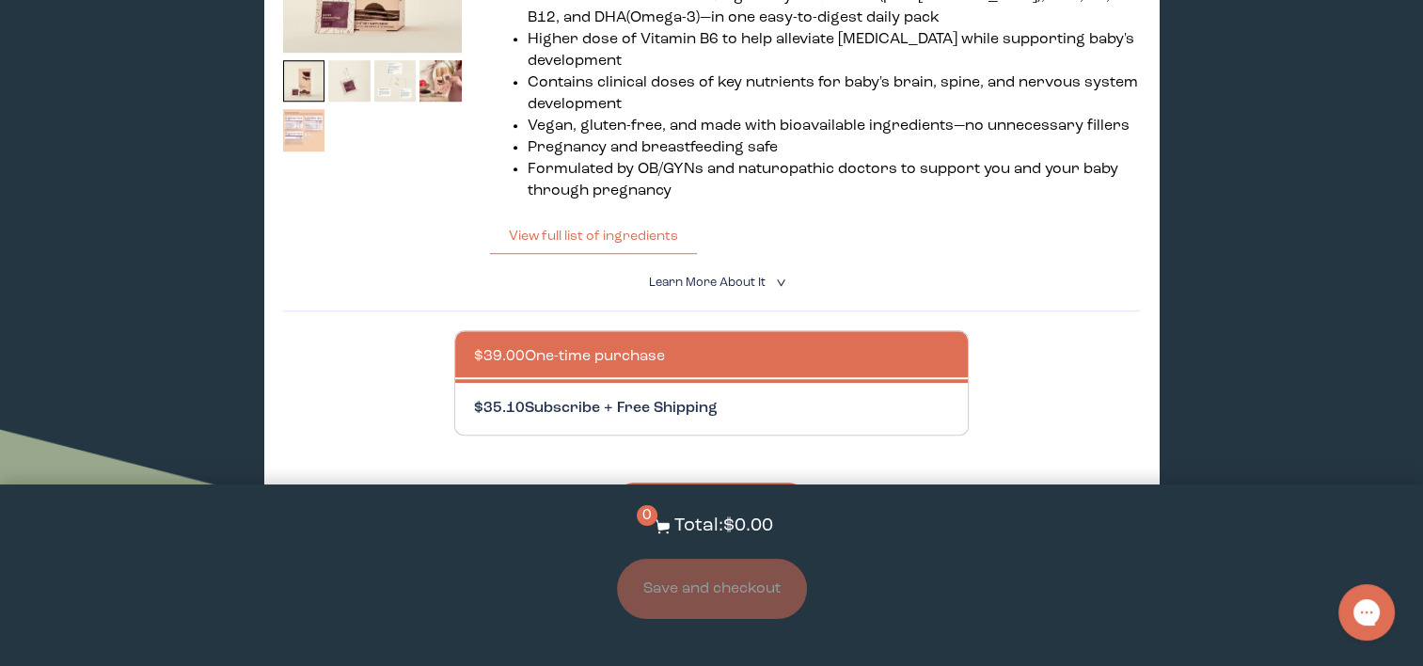
click at [701, 389] on div at bounding box center [730, 409] width 513 height 52
click at [474, 397] on input "$35.10 Subscribe + Free Shipping" at bounding box center [473, 397] width 1 height 1
radio input "true"
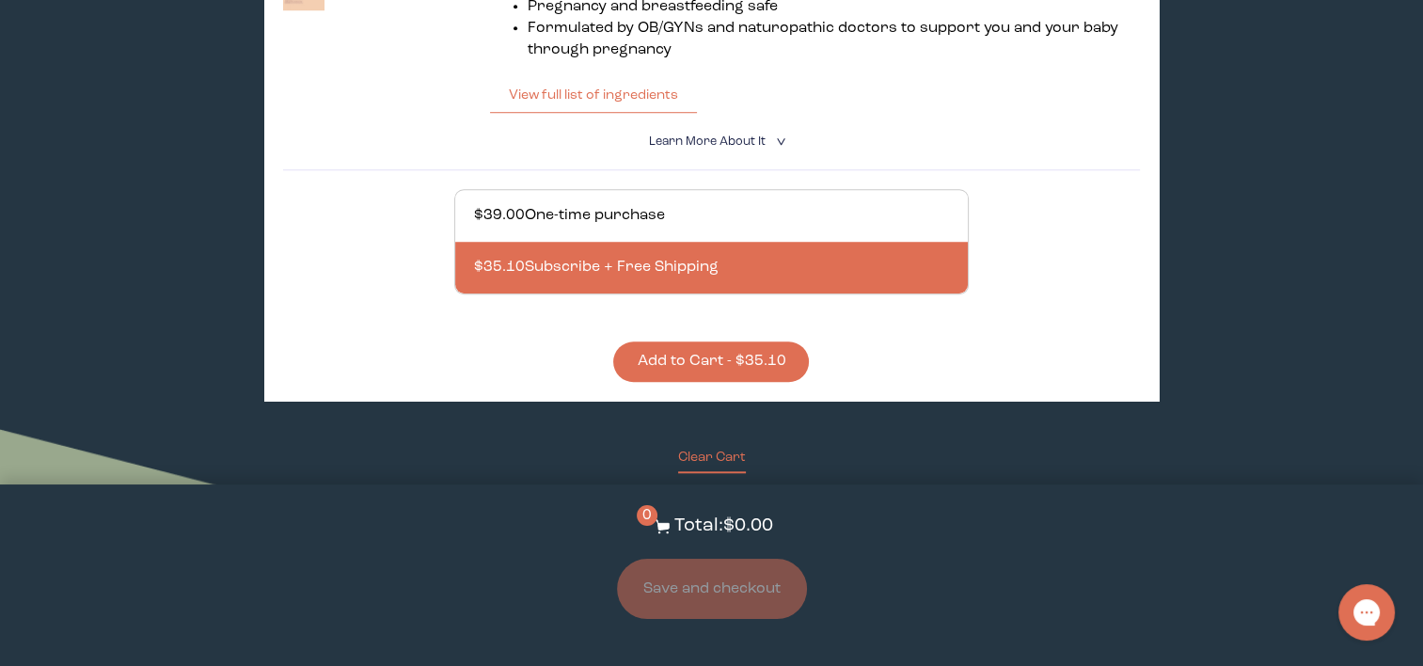
scroll to position [1460, 0]
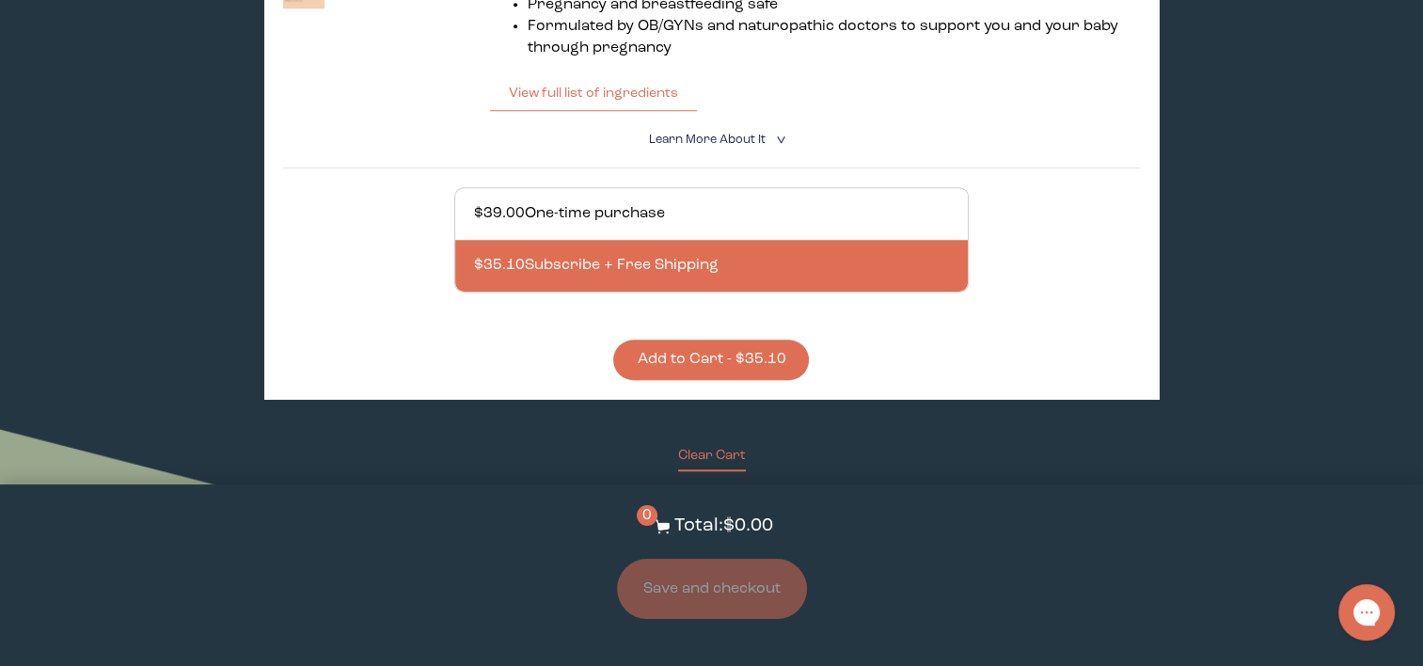
click at [692, 367] on button "Add to Cart - $35.10" at bounding box center [711, 360] width 196 height 40
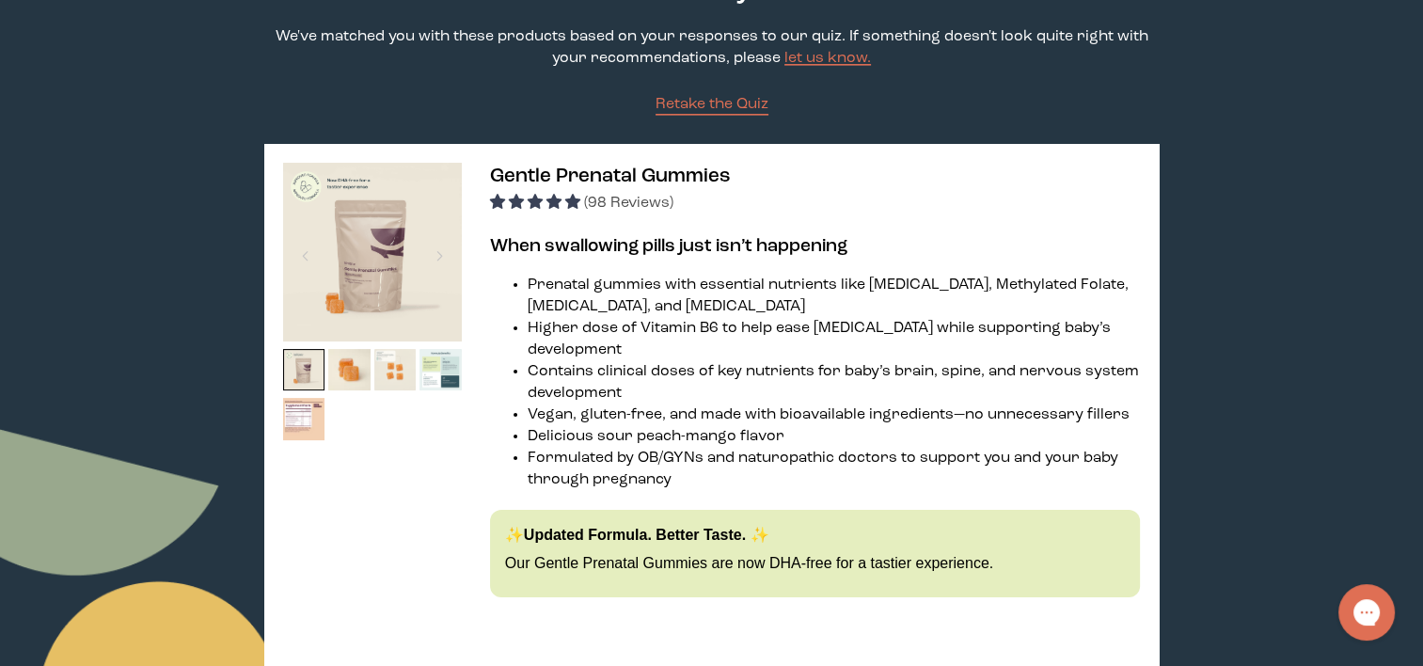
scroll to position [0, 0]
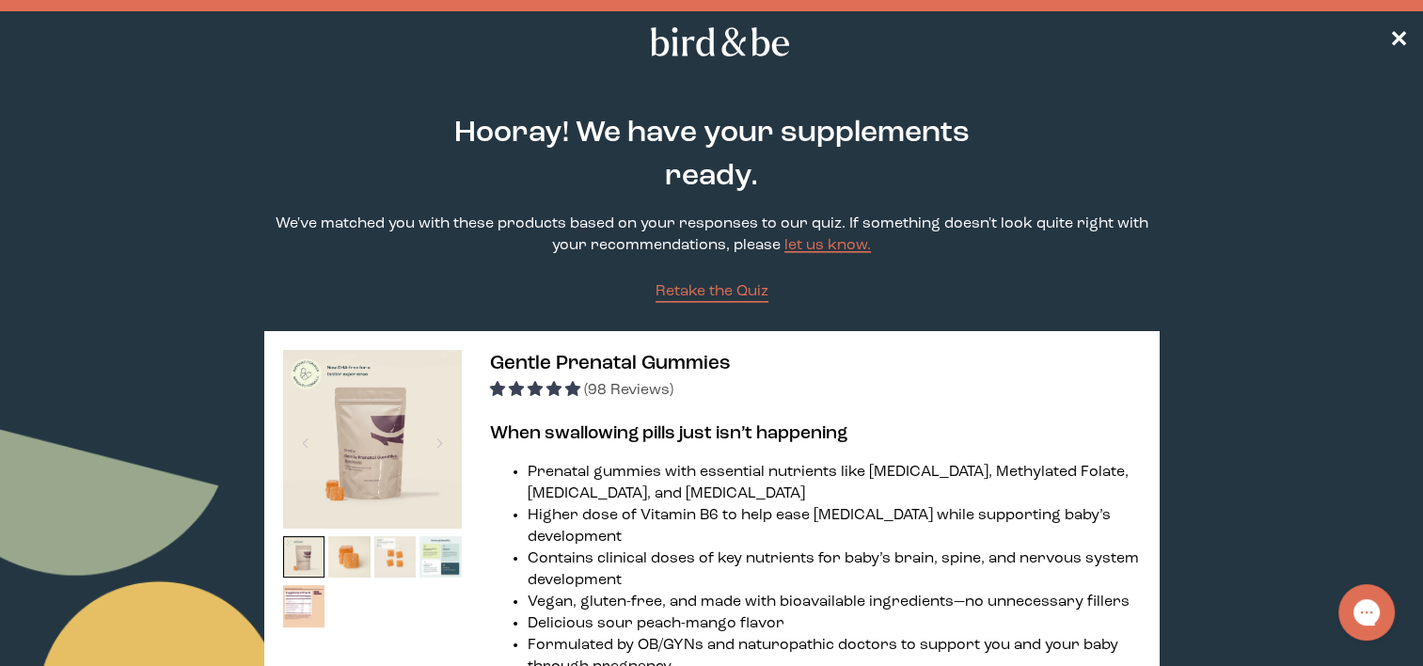
click at [690, 43] on icon at bounding box center [720, 41] width 148 height 29
